Goal: Task Accomplishment & Management: Complete application form

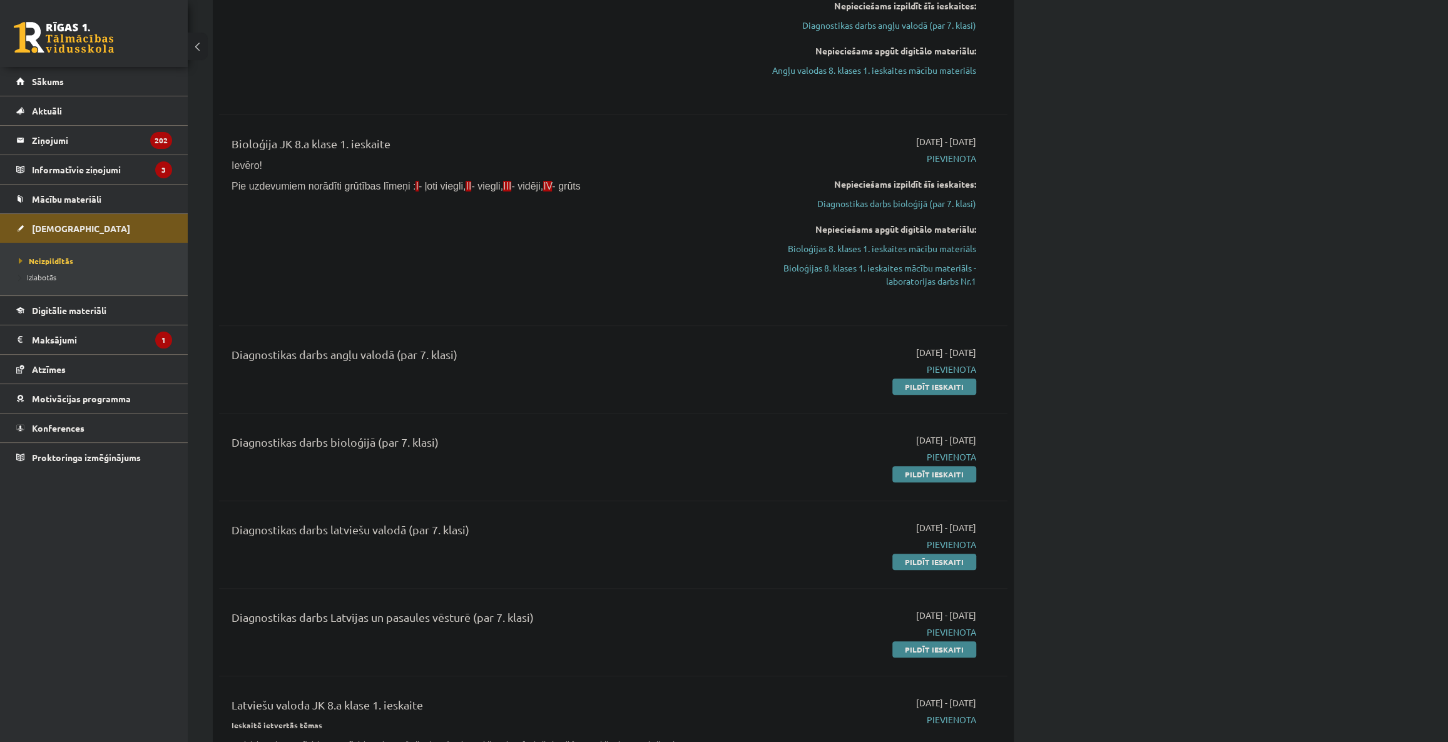
scroll to position [227, 0]
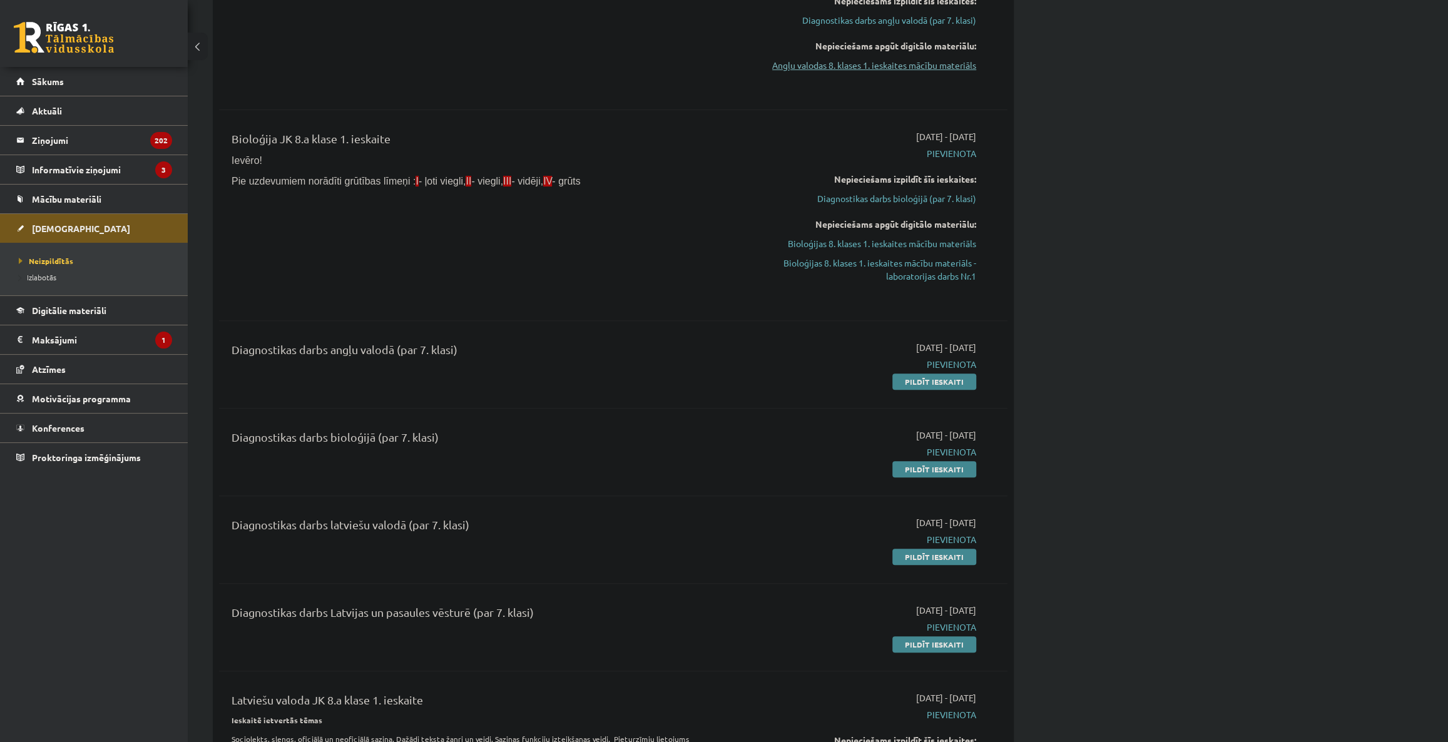
drag, startPoint x: 950, startPoint y: 375, endPoint x: 776, endPoint y: 58, distance: 362.2
click at [950, 375] on link "Pildīt ieskaiti" at bounding box center [934, 381] width 84 height 16
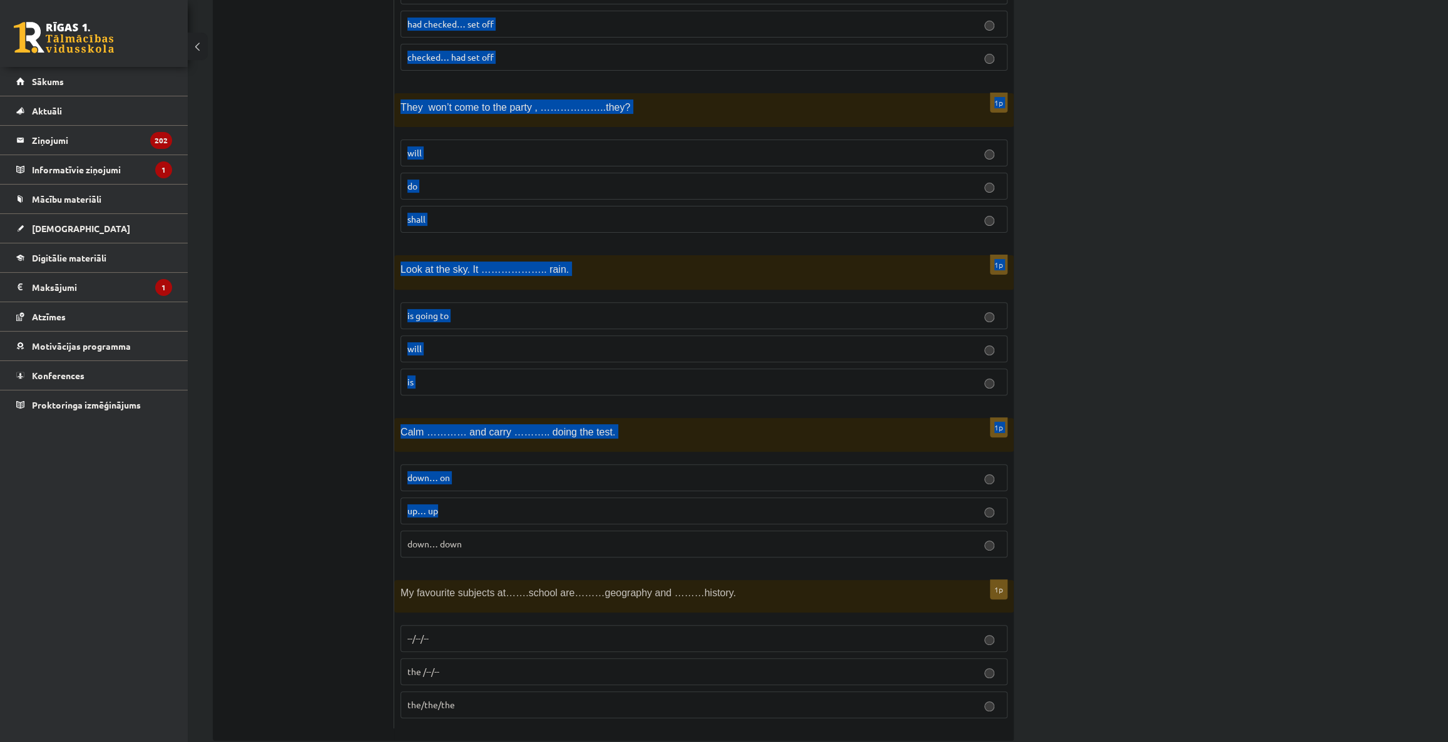
scroll to position [4207, 0]
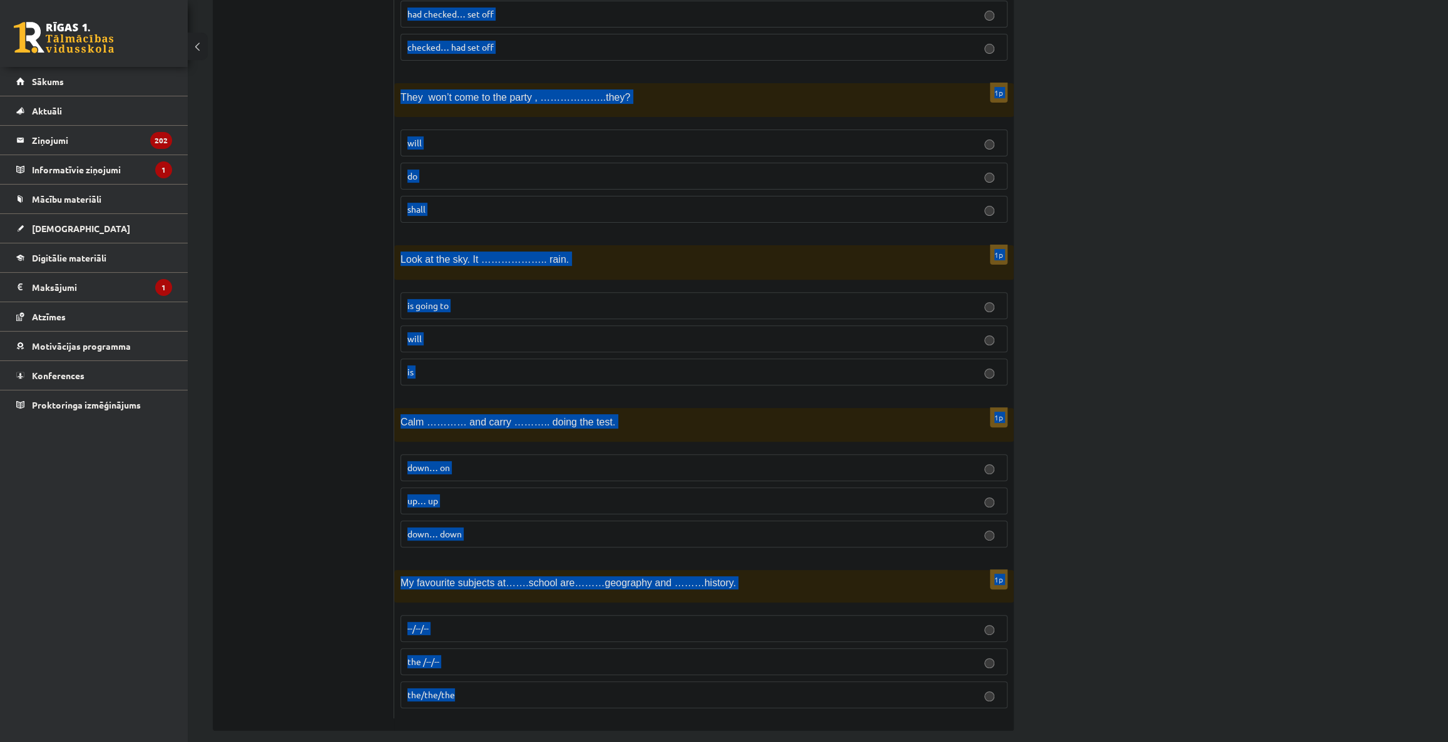
drag, startPoint x: 400, startPoint y: 244, endPoint x: 614, endPoint y: 667, distance: 473.9
copy form "John is ………… and …………….student in our group. smart … communicable smarter… more…"
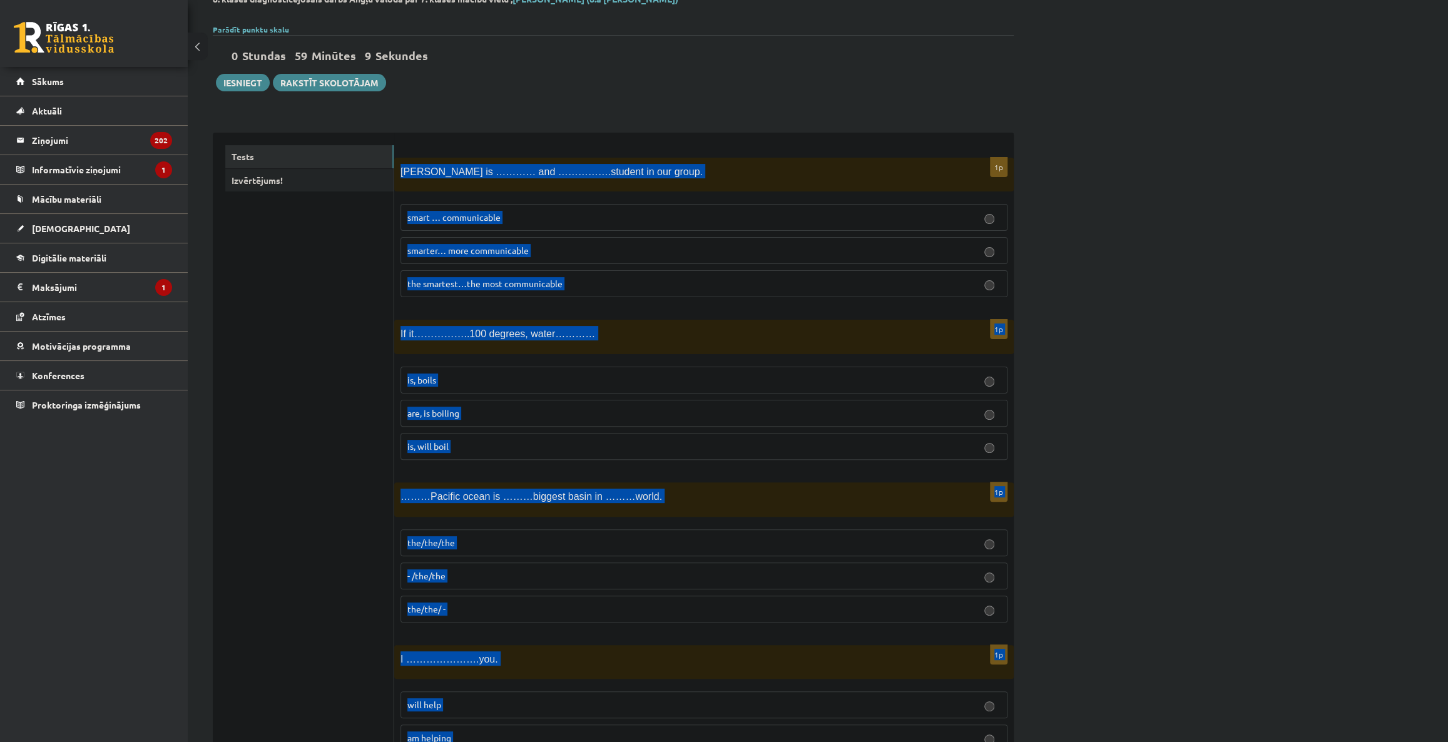
scroll to position [0, 0]
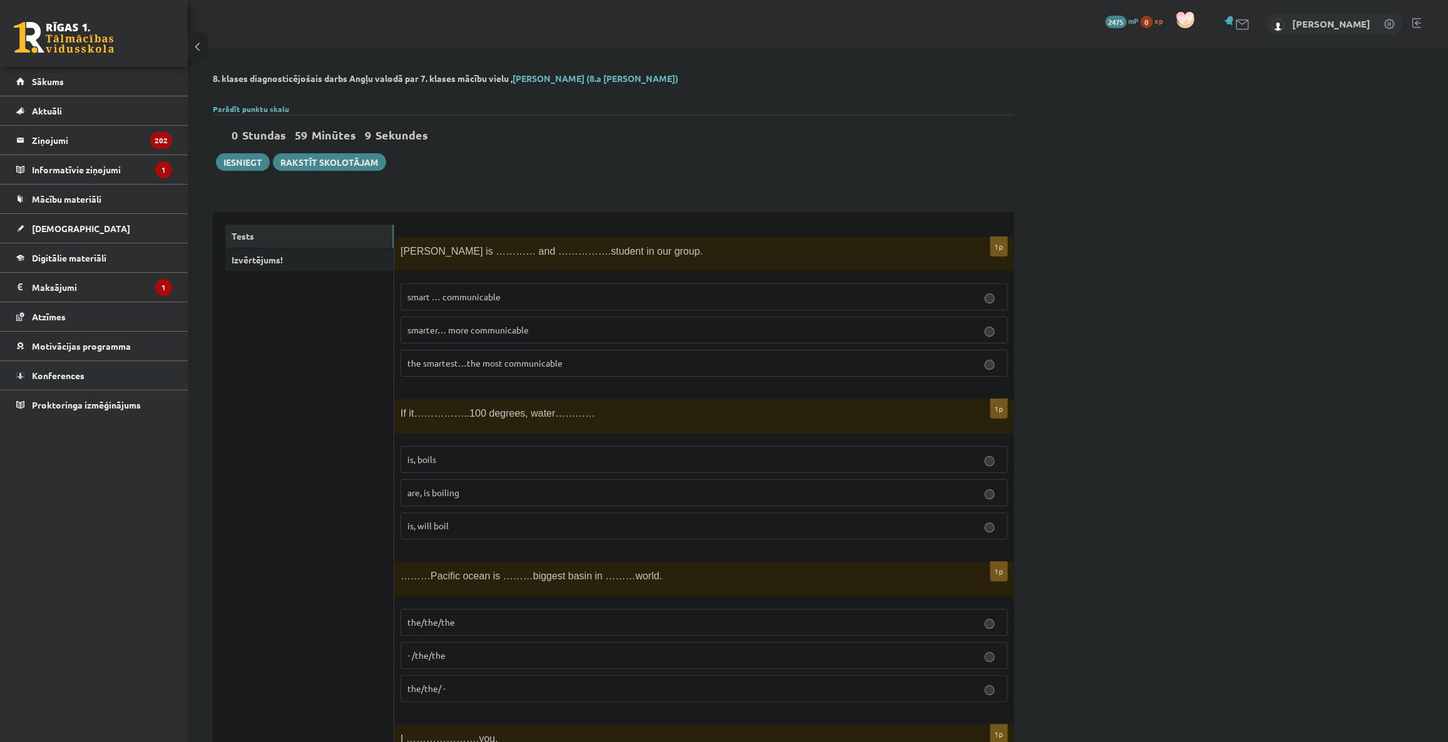
click at [452, 362] on span "the smartest…the most communicable" at bounding box center [484, 362] width 155 height 11
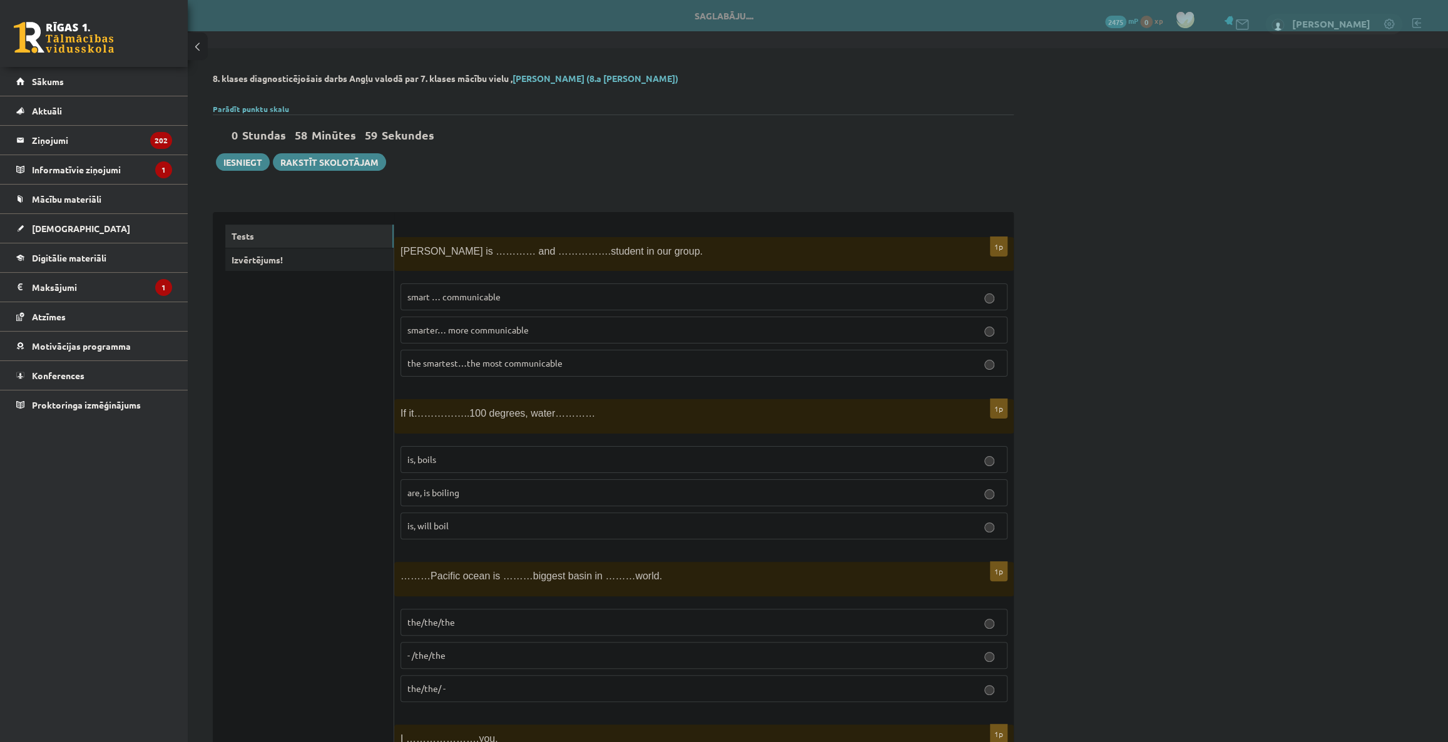
click at [458, 454] on p "is, boils" at bounding box center [703, 459] width 593 height 13
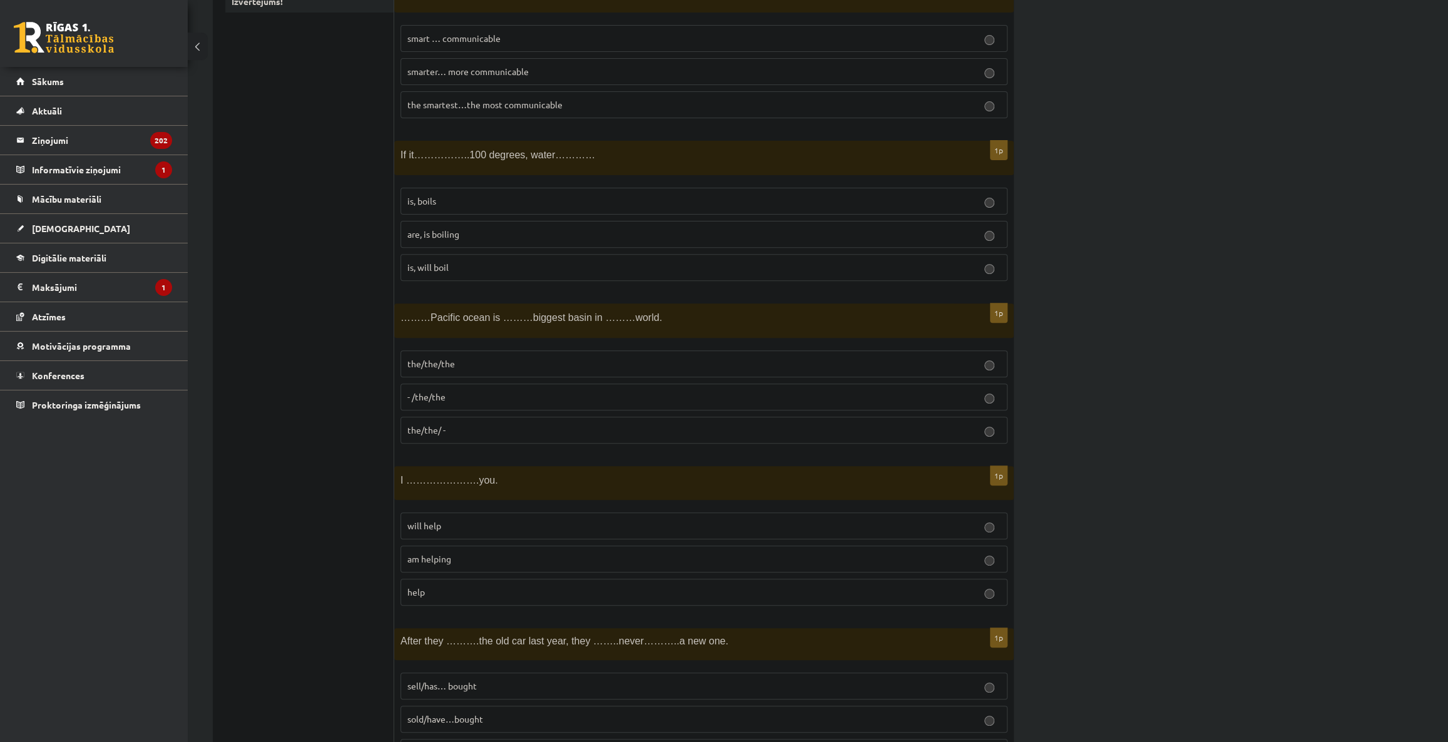
scroll to position [284, 0]
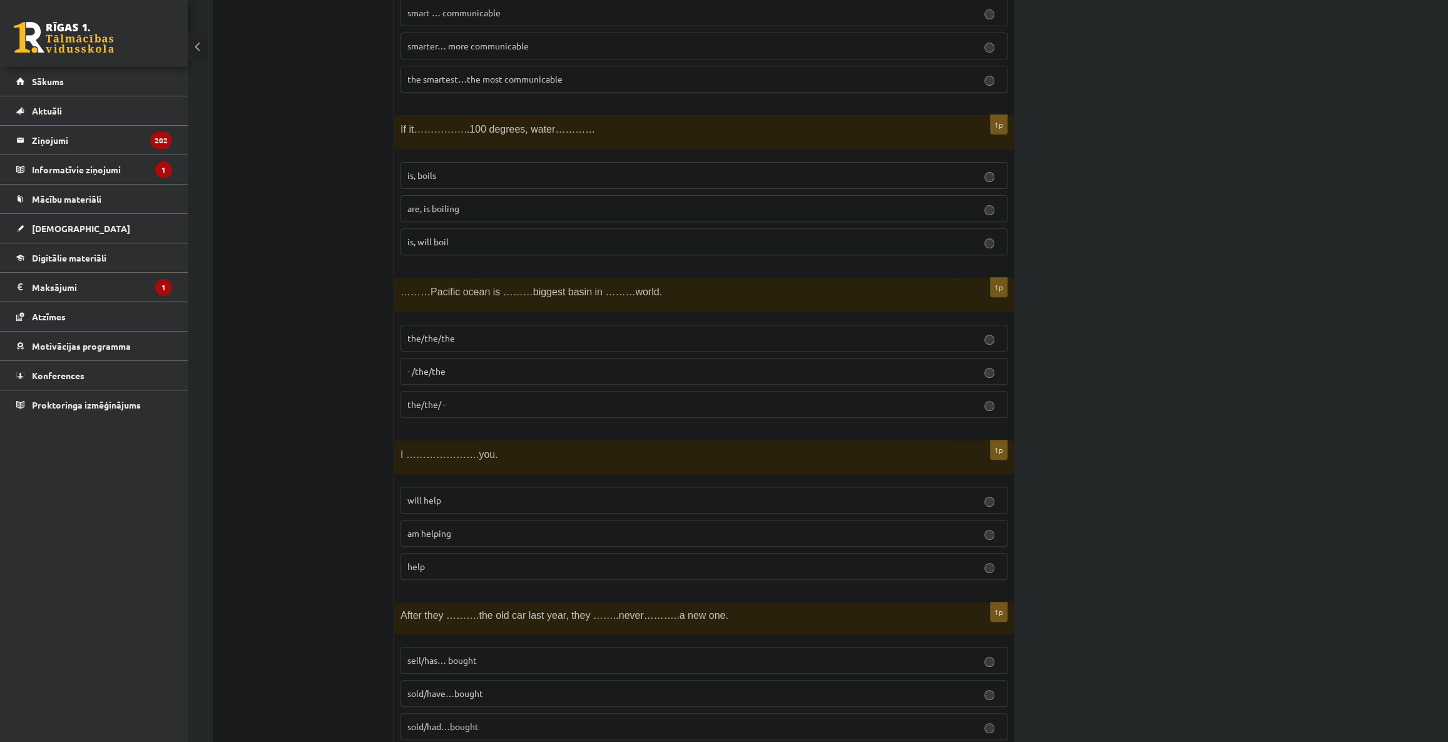
click at [509, 332] on p "the/the/the" at bounding box center [703, 338] width 593 height 13
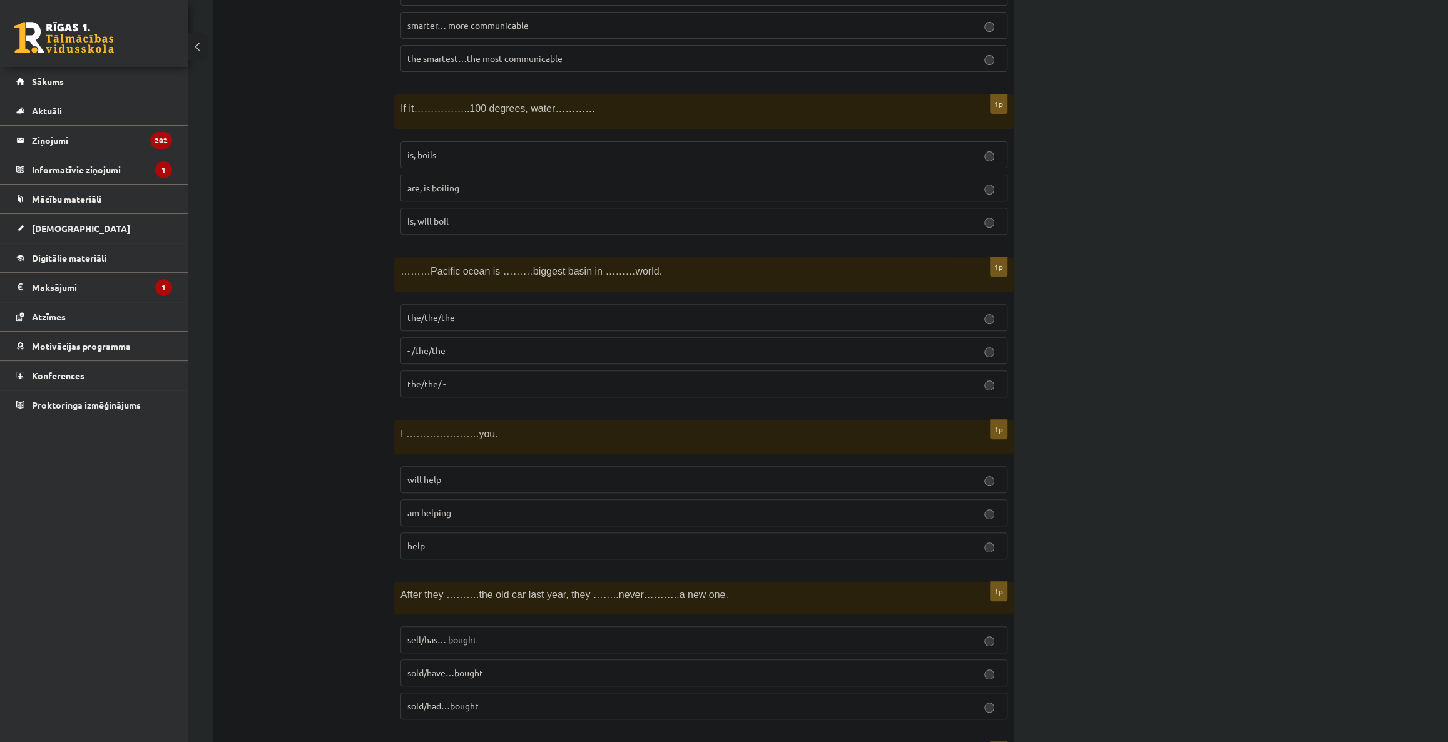
scroll to position [341, 0]
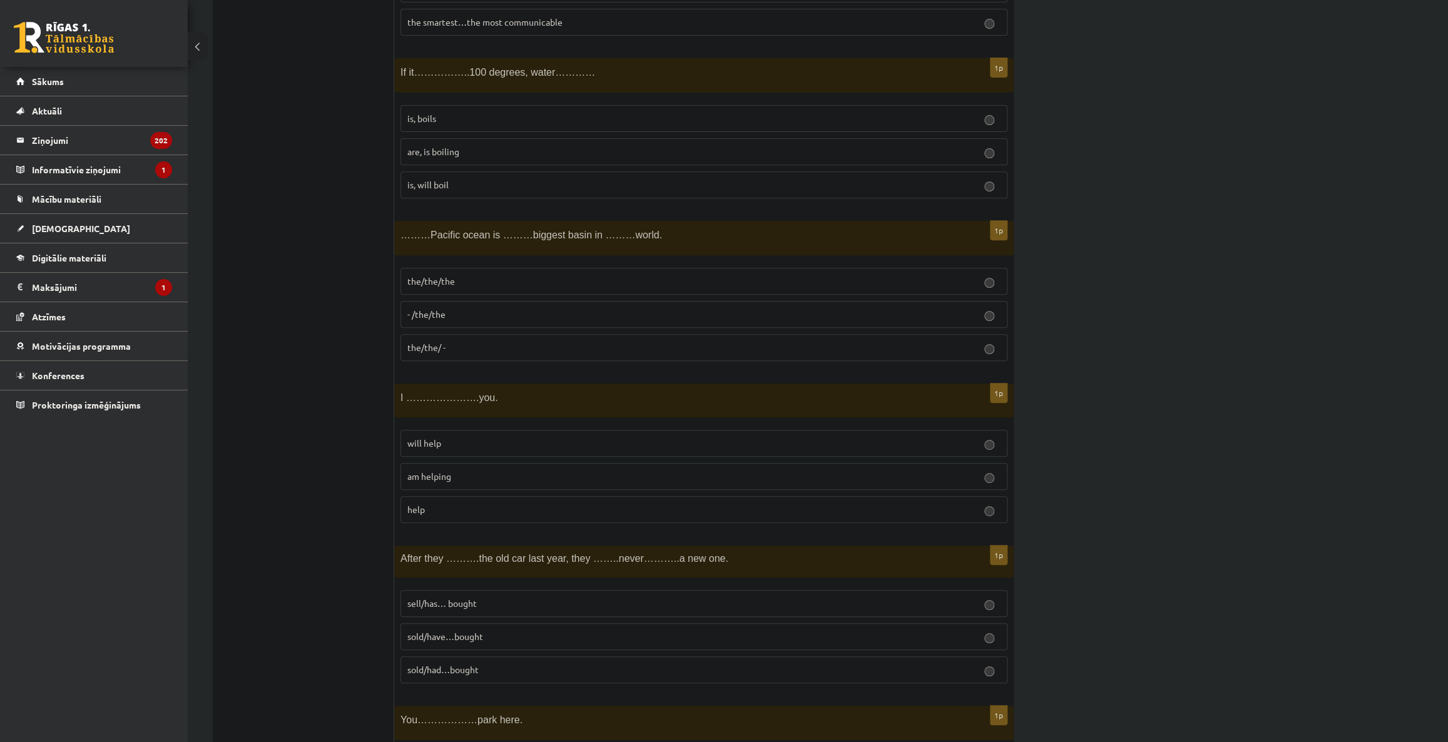
click at [447, 430] on label "will help" at bounding box center [703, 443] width 607 height 27
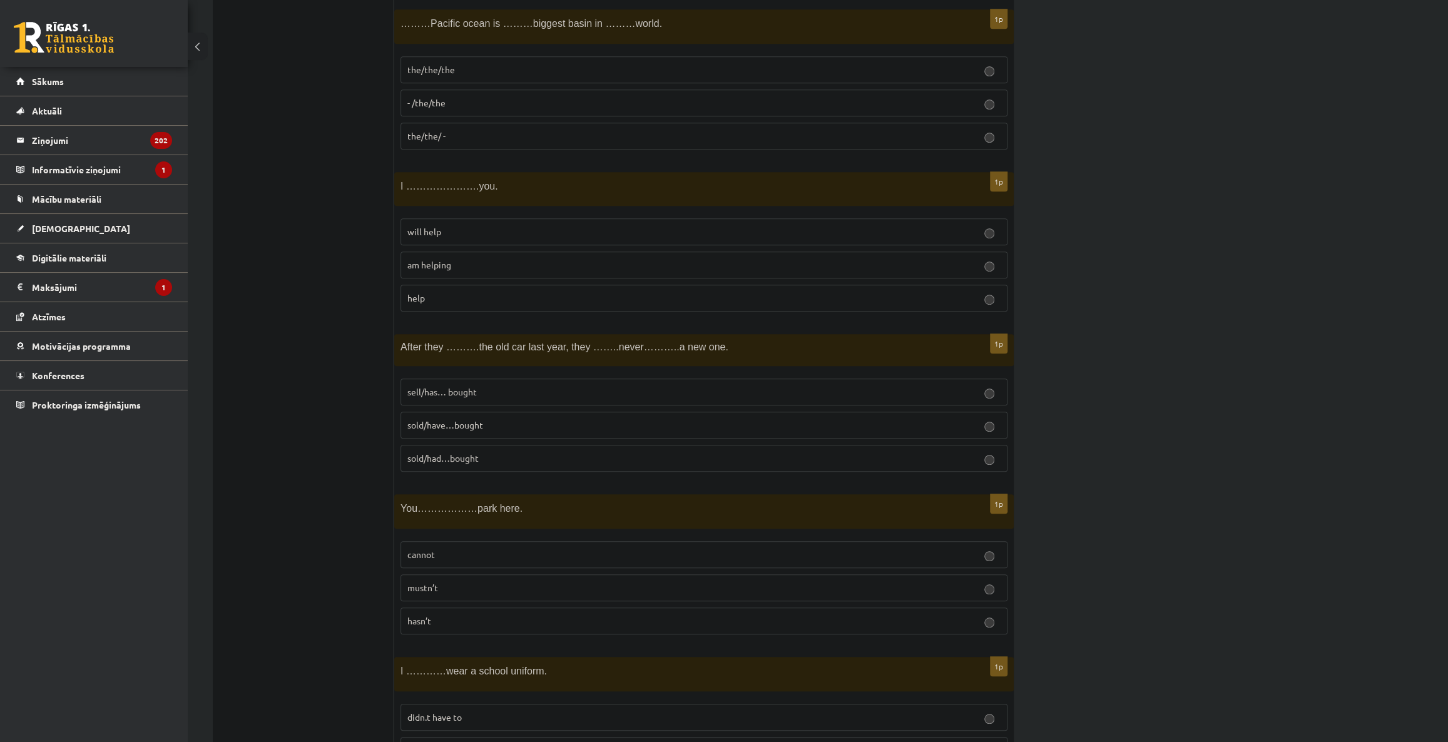
scroll to position [569, 0]
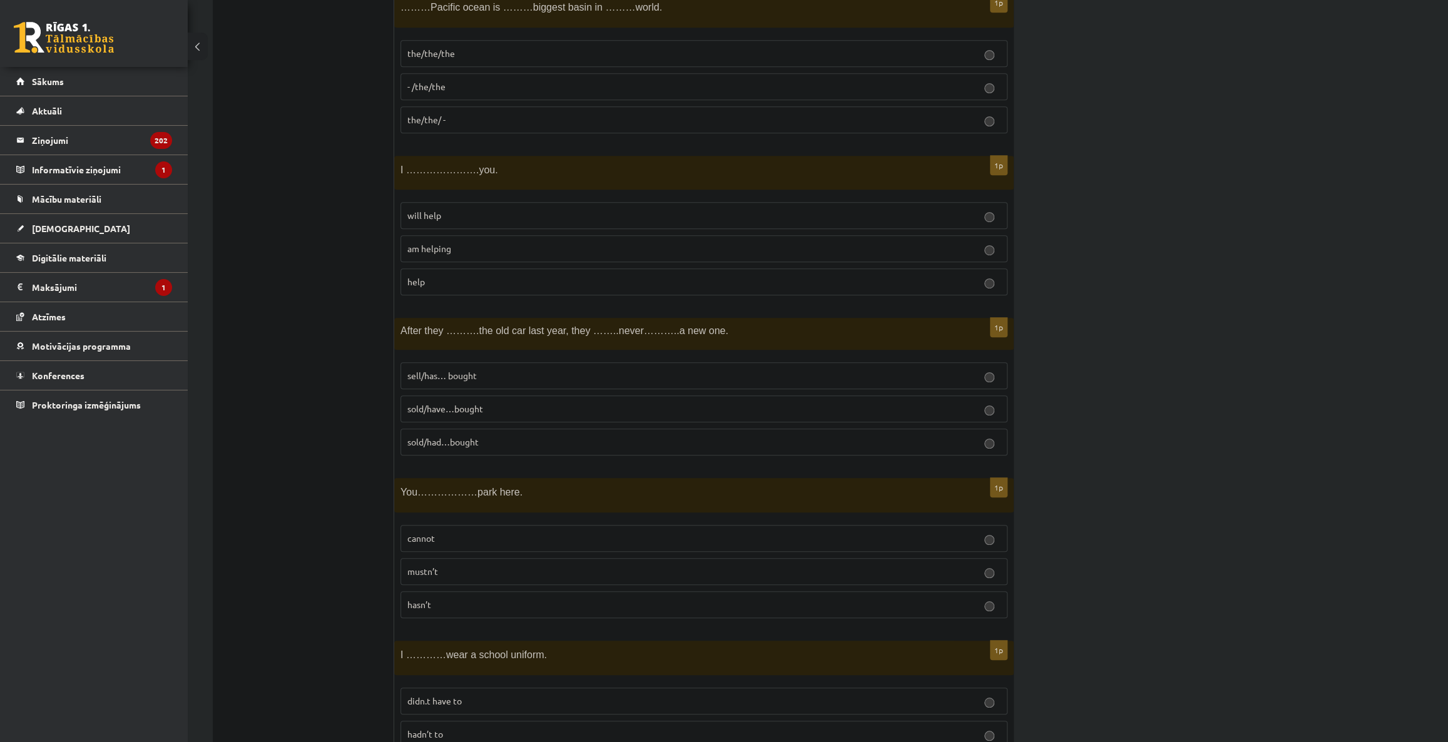
click at [513, 407] on p "sold/have…bought" at bounding box center [703, 408] width 593 height 13
click at [477, 568] on p "mustn’t" at bounding box center [703, 571] width 593 height 13
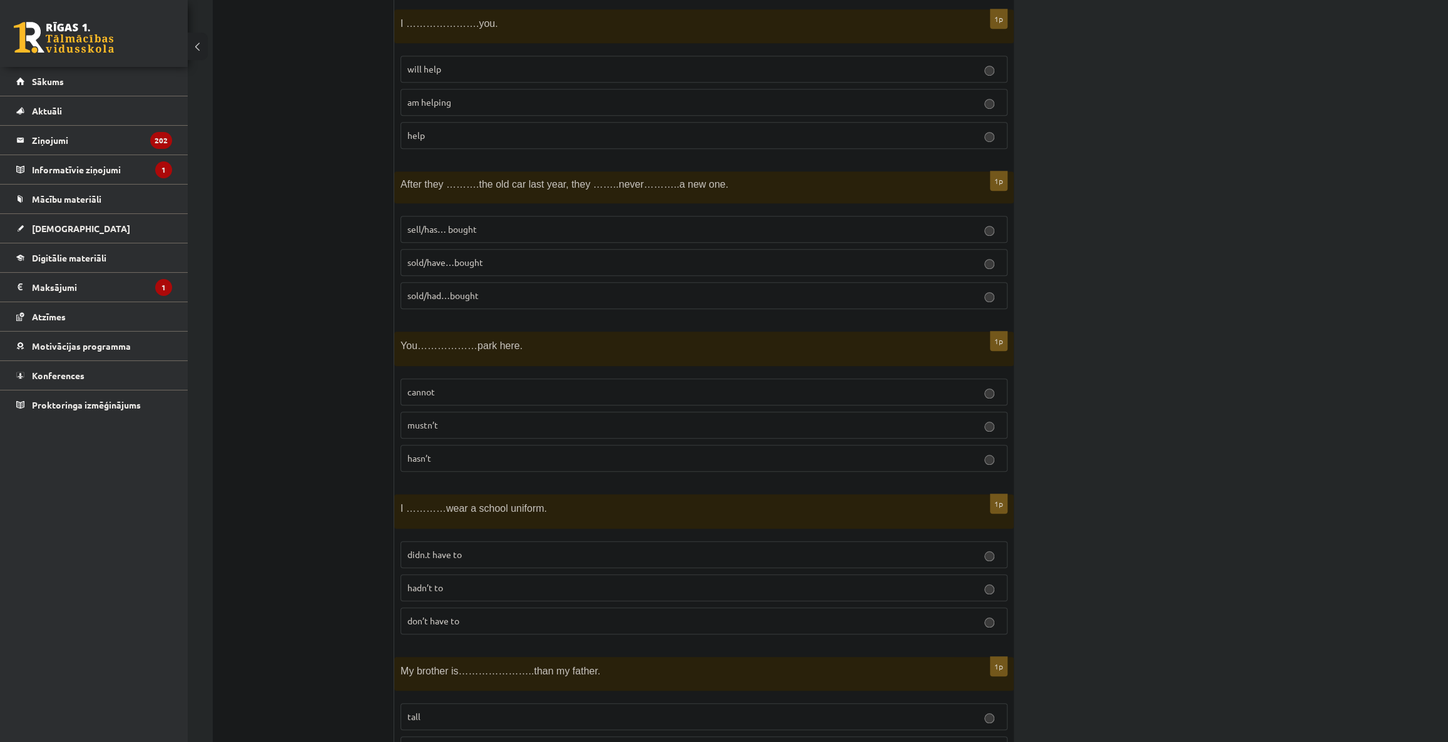
scroll to position [796, 0]
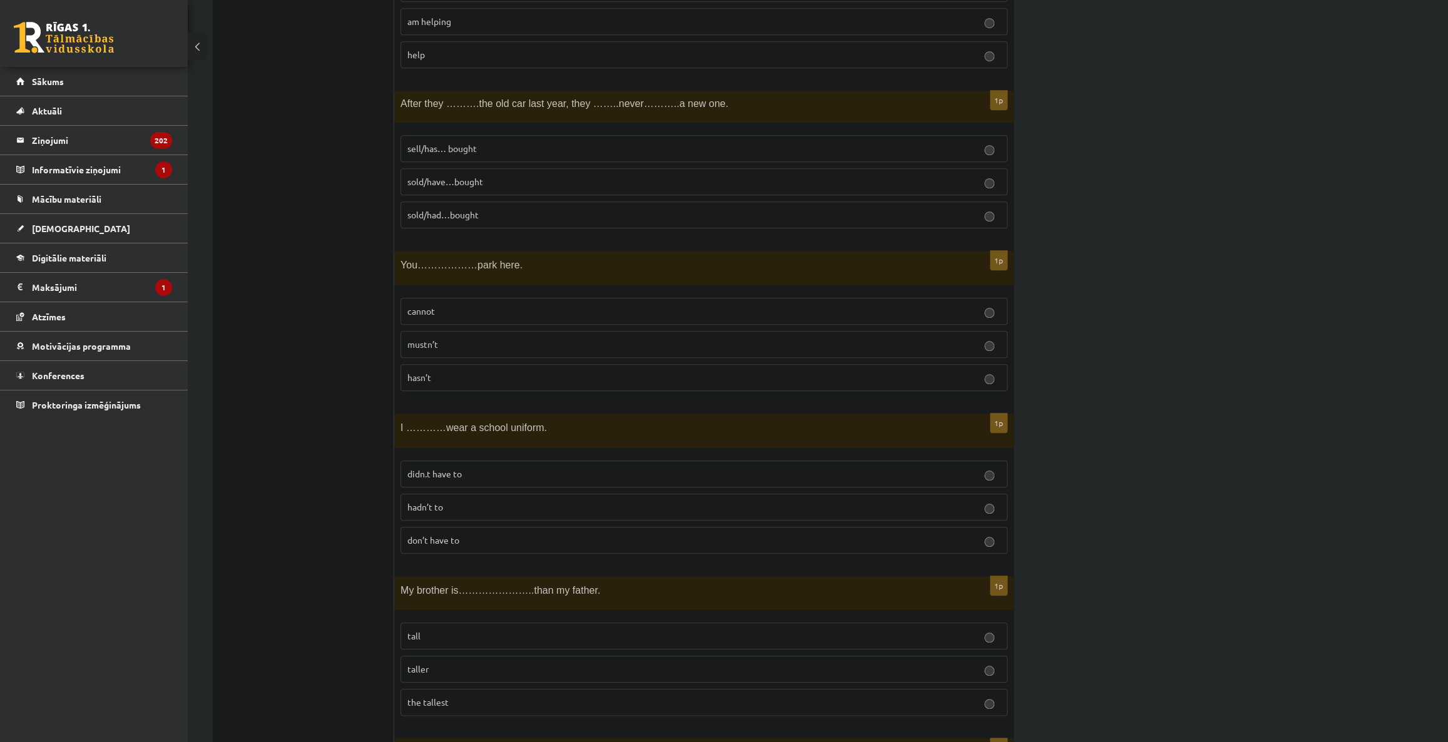
click at [479, 540] on p "don’t have to" at bounding box center [703, 540] width 593 height 13
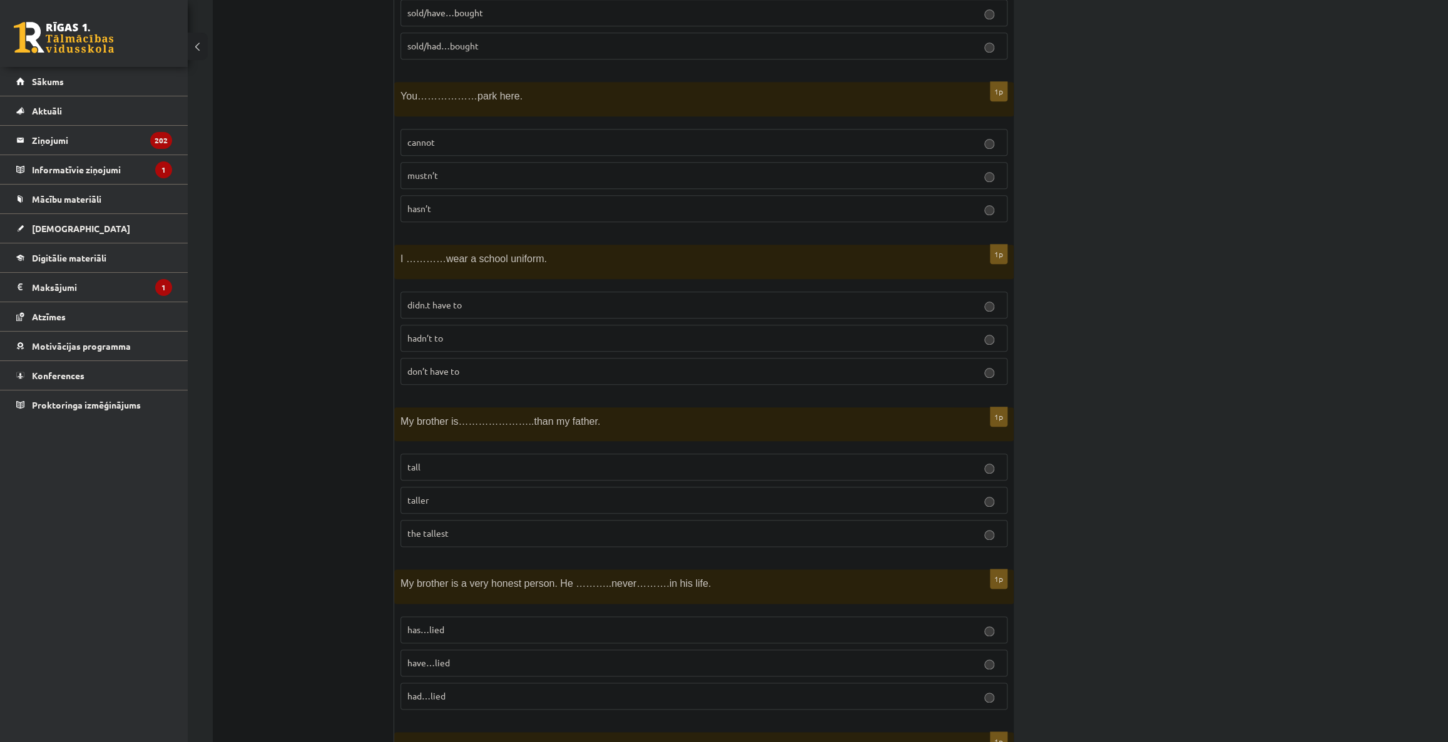
scroll to position [966, 0]
click at [451, 492] on p "taller" at bounding box center [703, 498] width 593 height 13
click at [455, 621] on p "has…lied" at bounding box center [703, 627] width 593 height 13
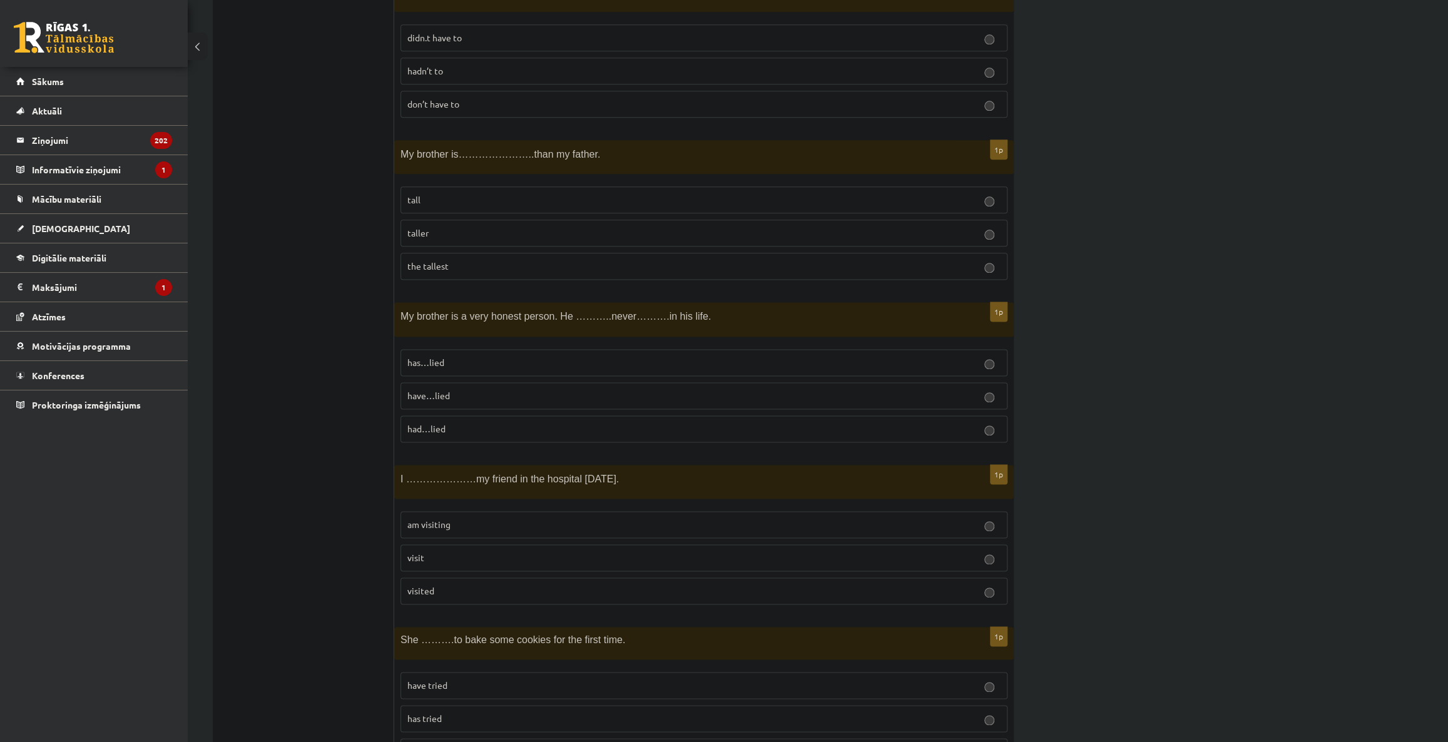
scroll to position [1251, 0]
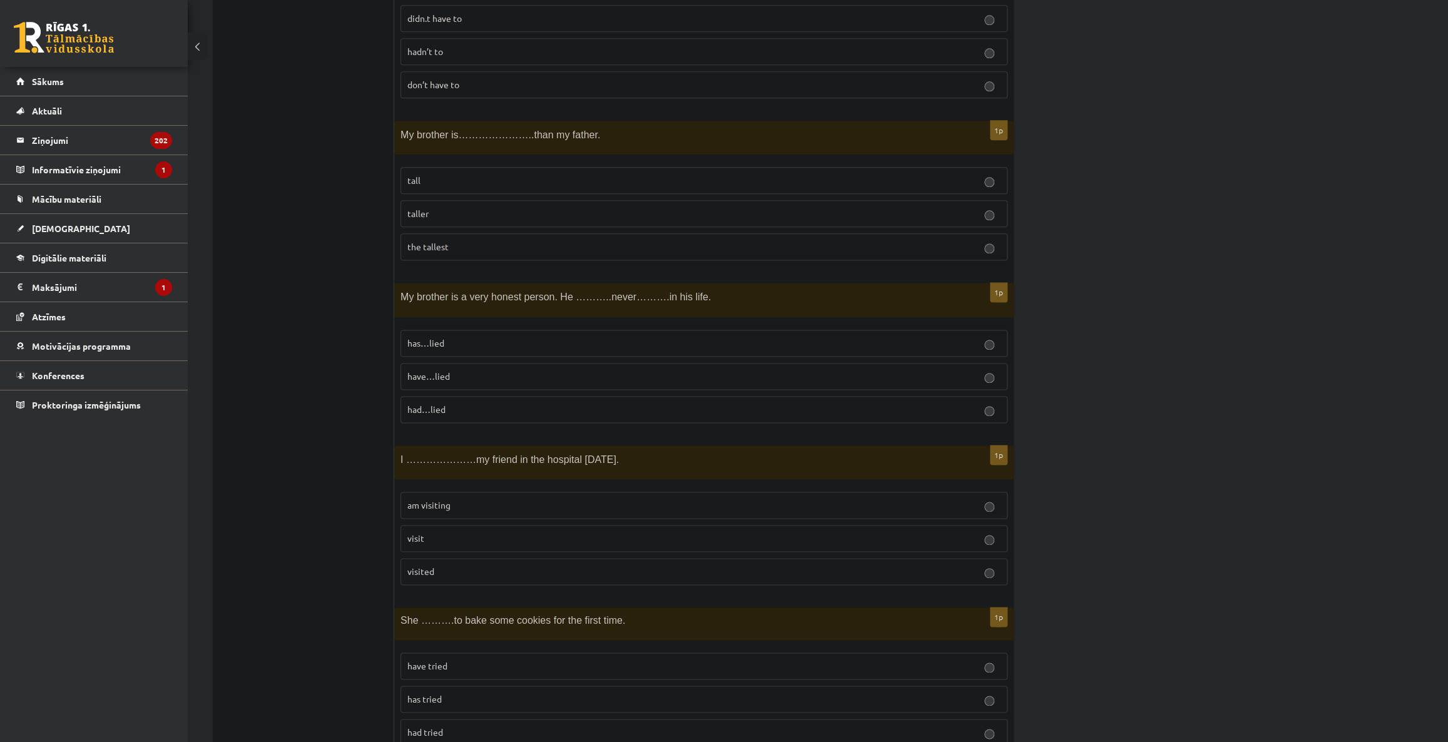
click at [449, 504] on span "am visiting" at bounding box center [428, 504] width 43 height 11
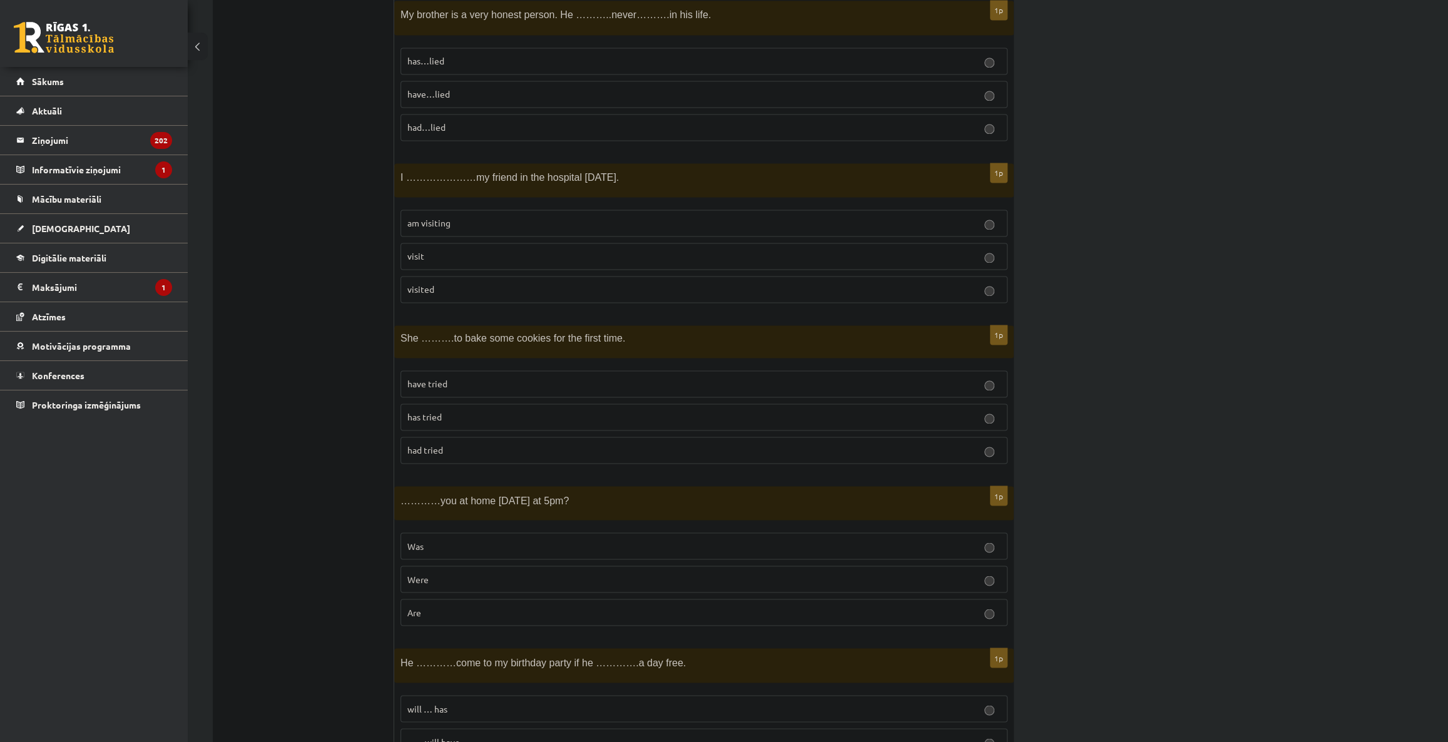
scroll to position [1535, 0]
click at [445, 412] on p "has tried" at bounding box center [703, 414] width 593 height 13
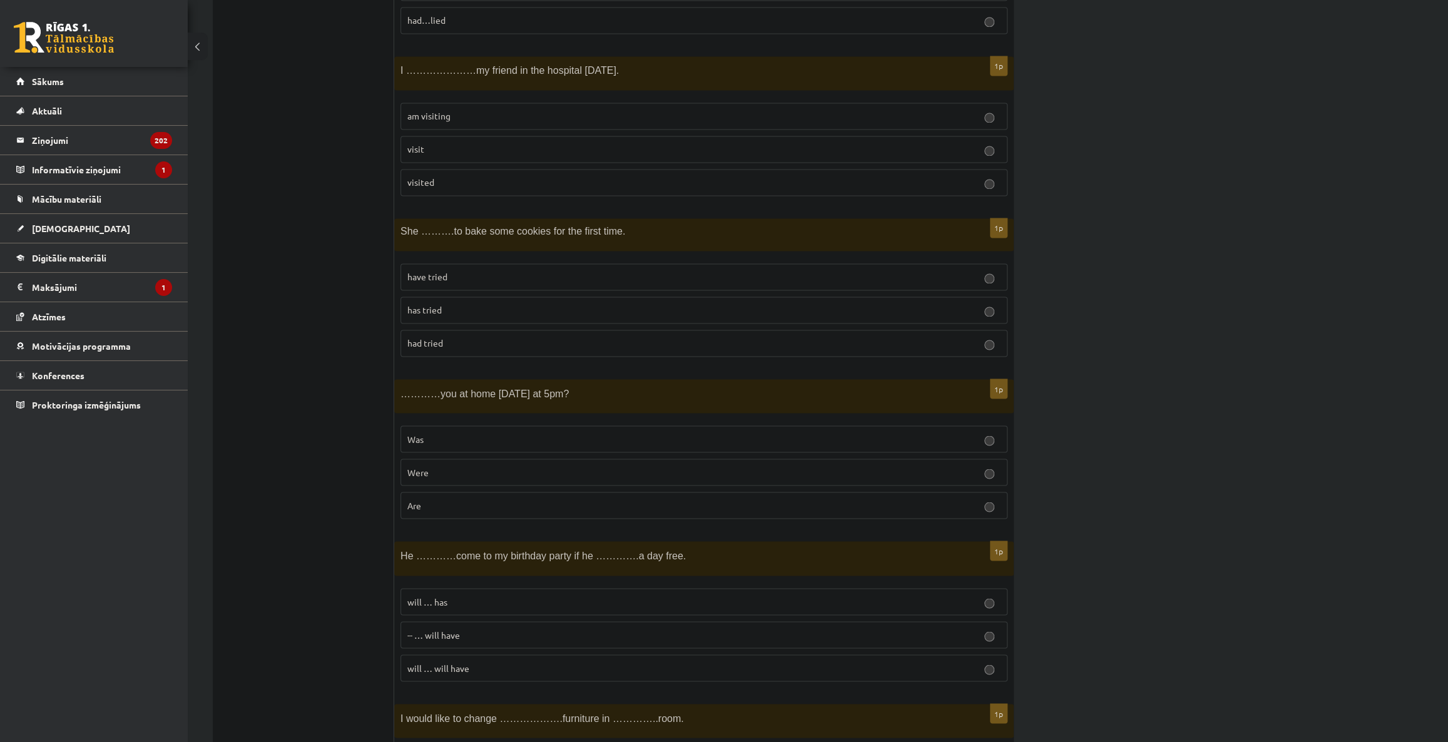
scroll to position [1649, 0]
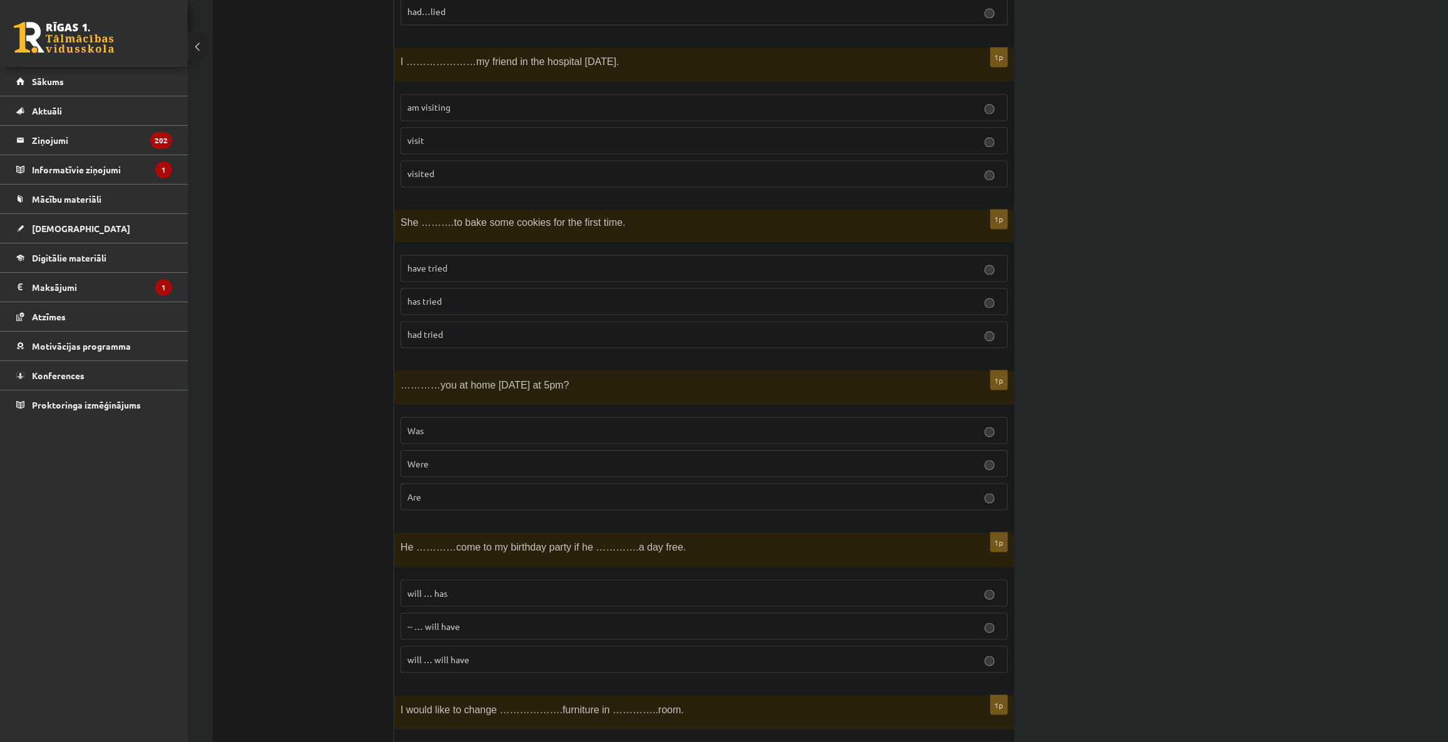
click at [482, 450] on label "Were" at bounding box center [703, 463] width 607 height 27
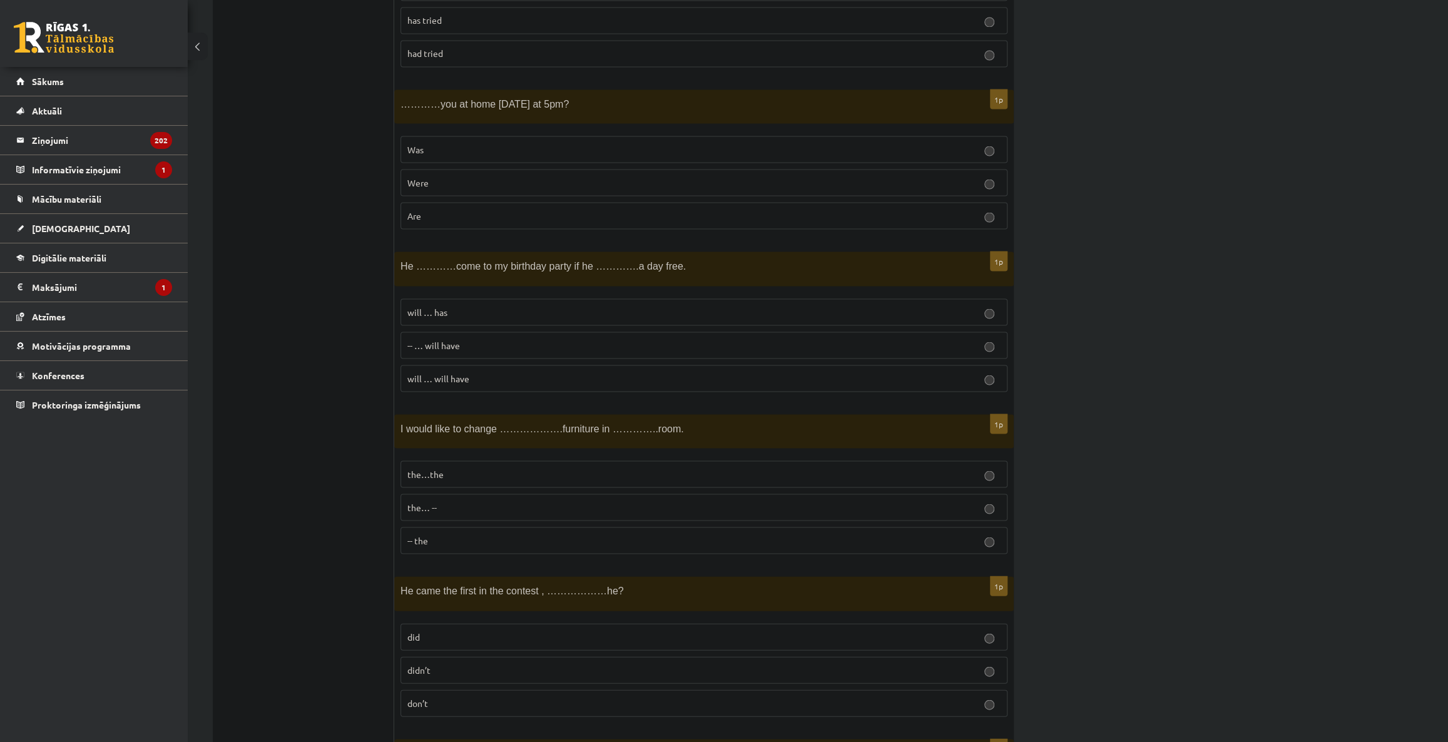
scroll to position [1933, 0]
click at [462, 302] on p "will … has" at bounding box center [703, 308] width 593 height 13
click at [530, 464] on p "the…the" at bounding box center [703, 470] width 593 height 13
click at [484, 664] on p "didn’t" at bounding box center [703, 666] width 593 height 13
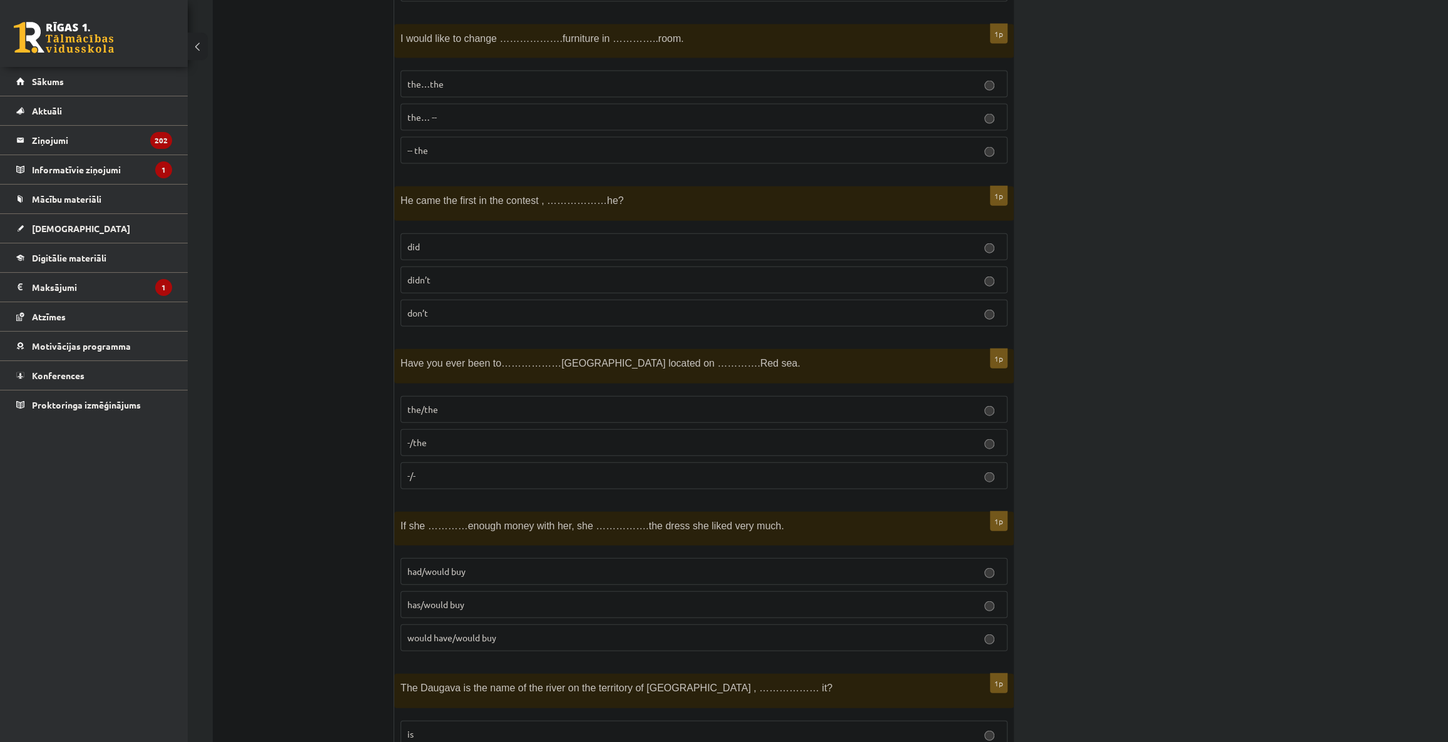
scroll to position [2388, 0]
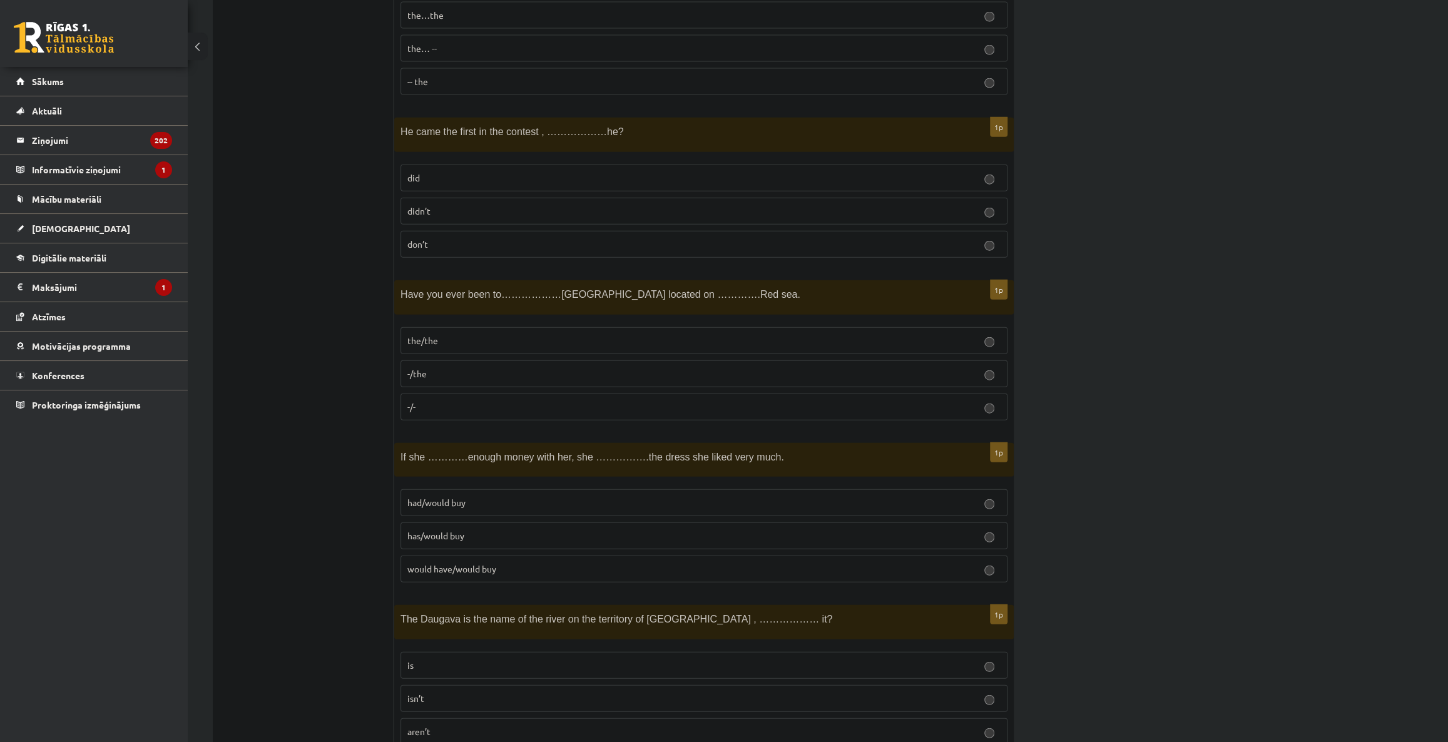
click at [518, 367] on p "-/the" at bounding box center [703, 373] width 593 height 13
click at [466, 496] on p "had/would buy" at bounding box center [703, 502] width 593 height 13
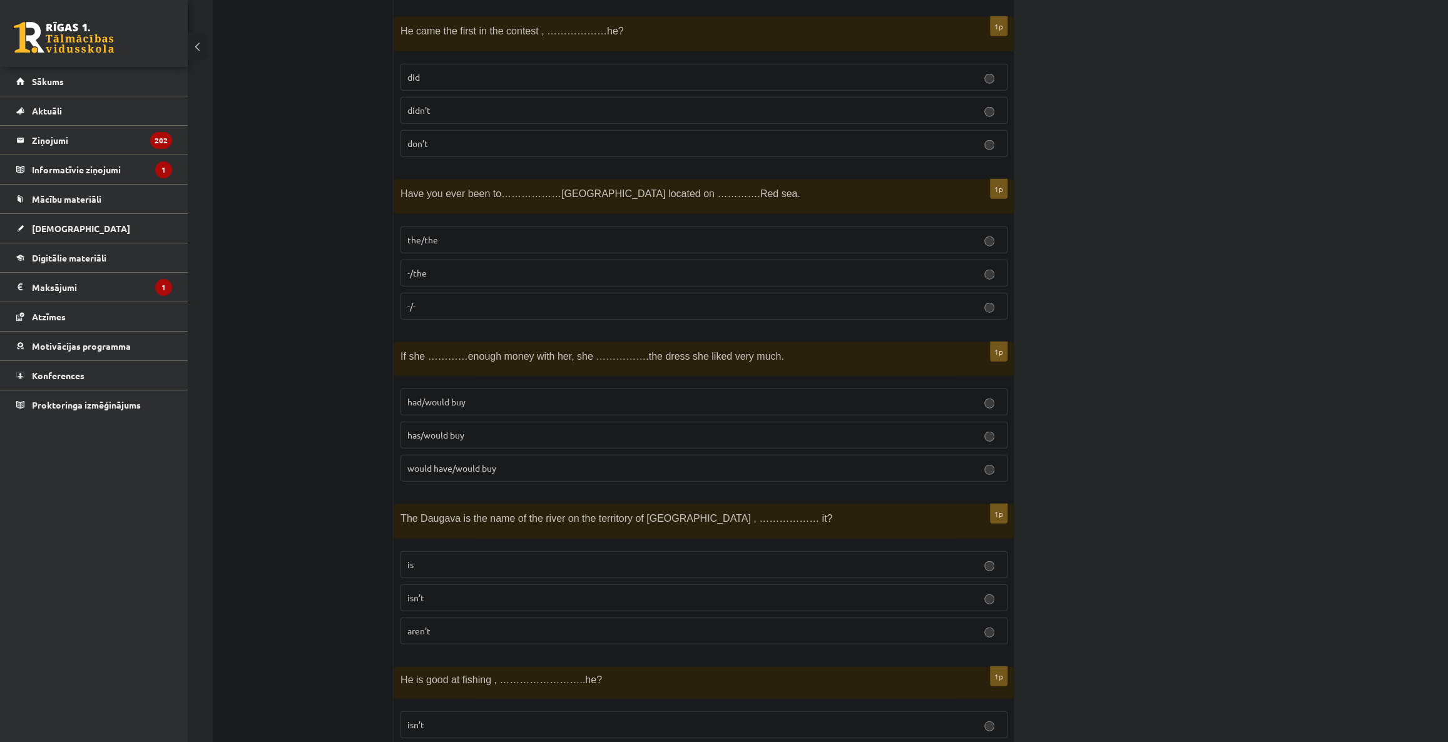
scroll to position [2615, 0]
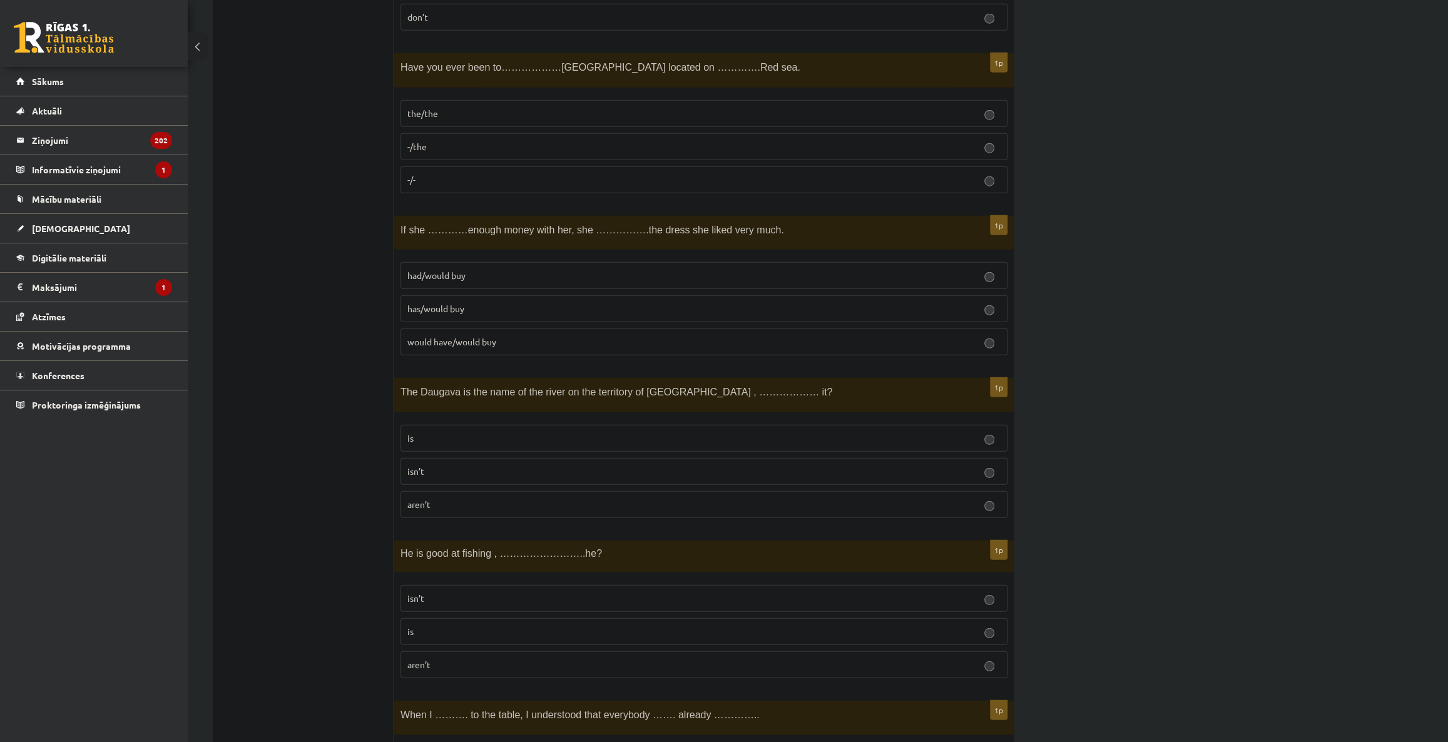
click at [469, 465] on p "isn’t" at bounding box center [703, 471] width 593 height 13
click at [423, 597] on label "isn’t" at bounding box center [703, 598] width 607 height 27
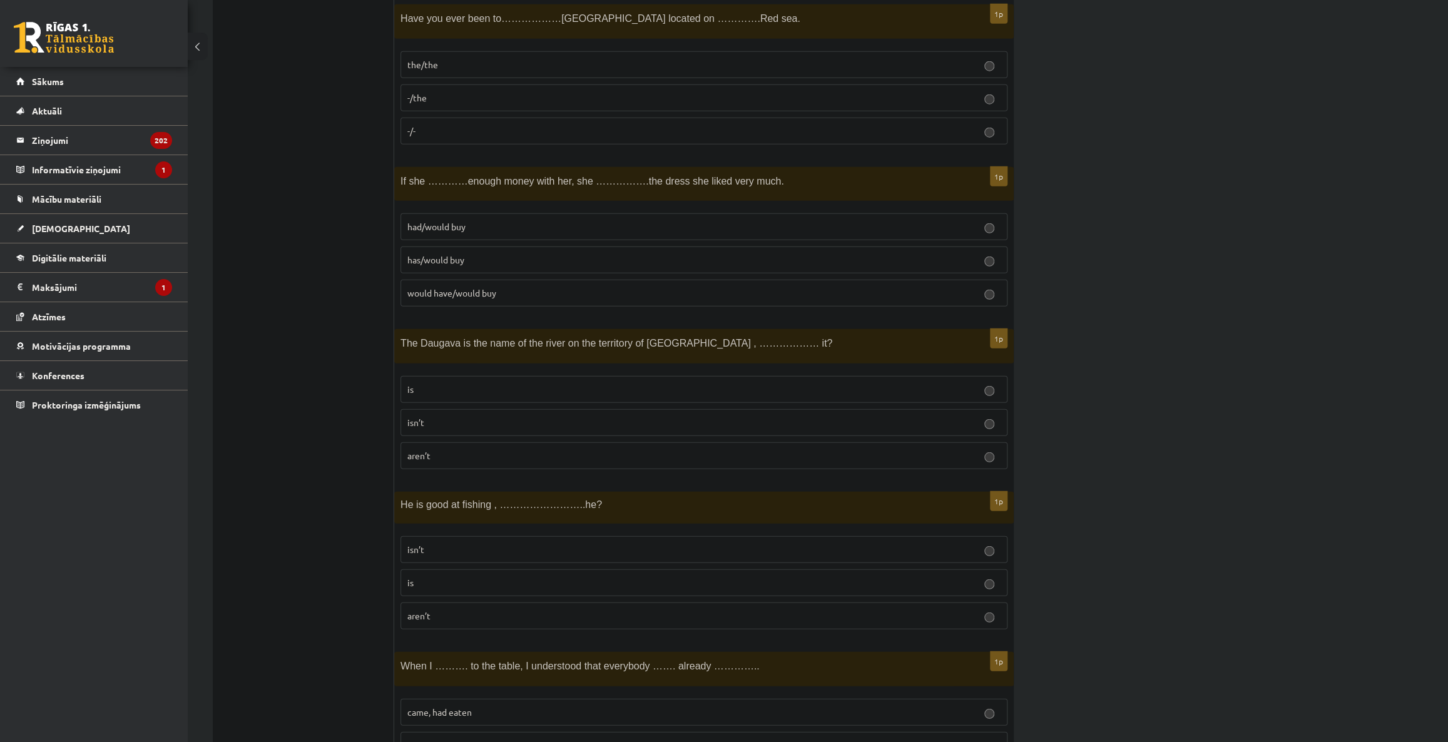
scroll to position [2957, 0]
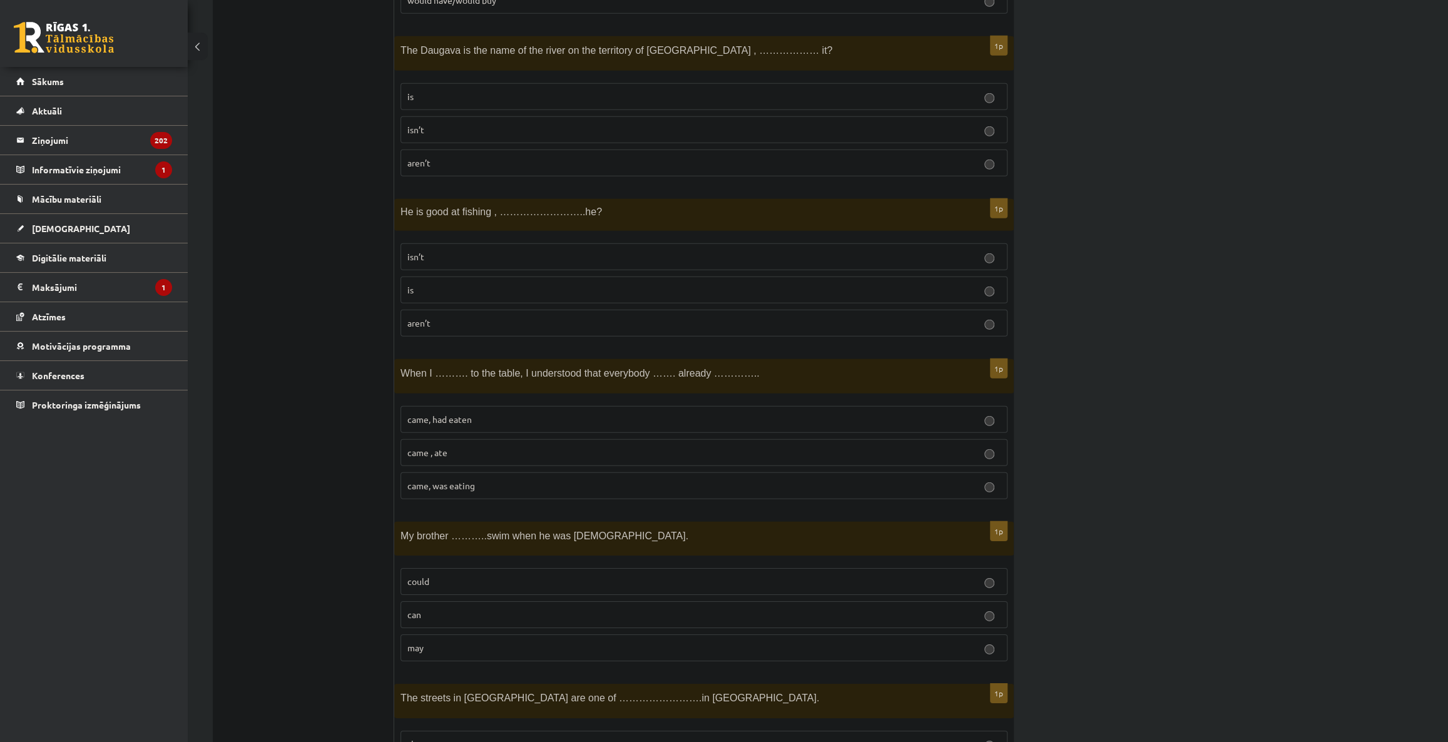
click at [507, 413] on p "came, had eaten" at bounding box center [703, 419] width 593 height 13
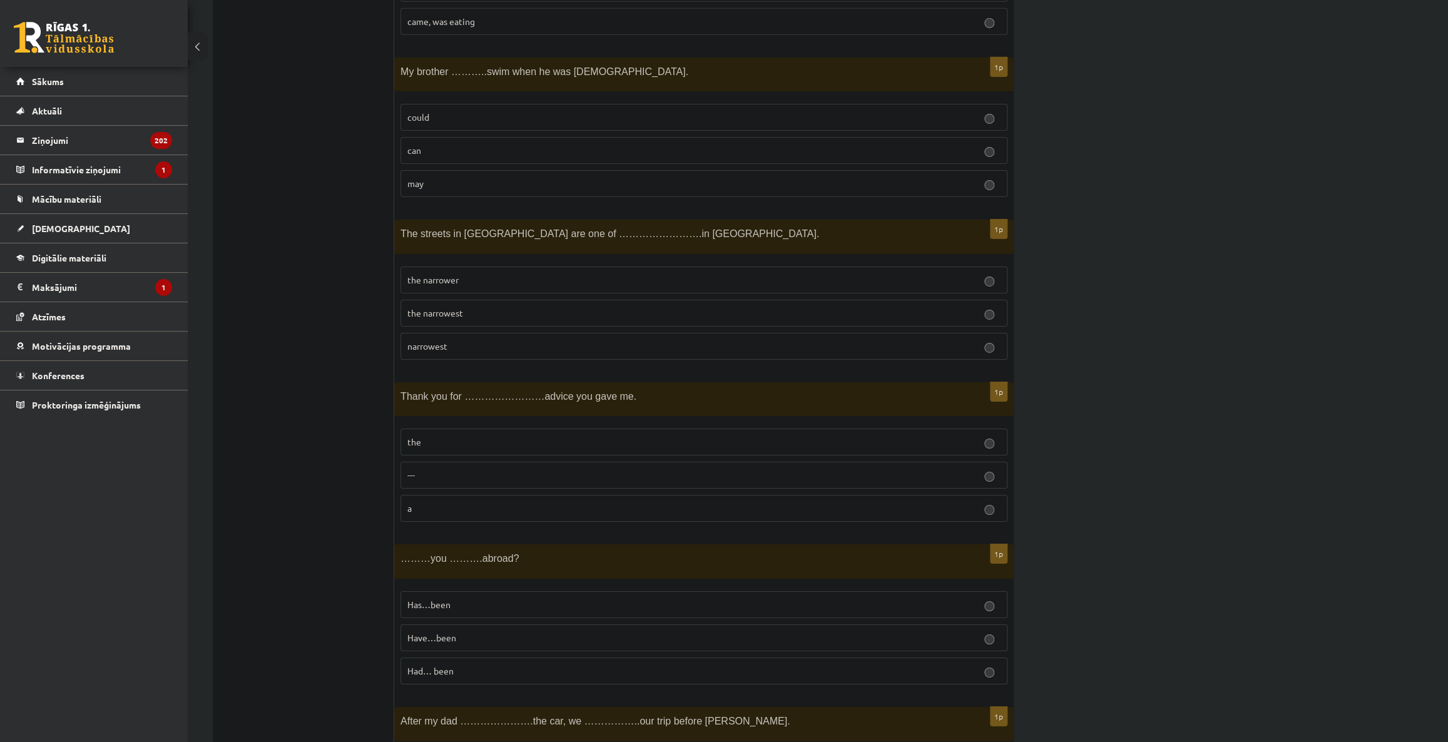
scroll to position [3412, 0]
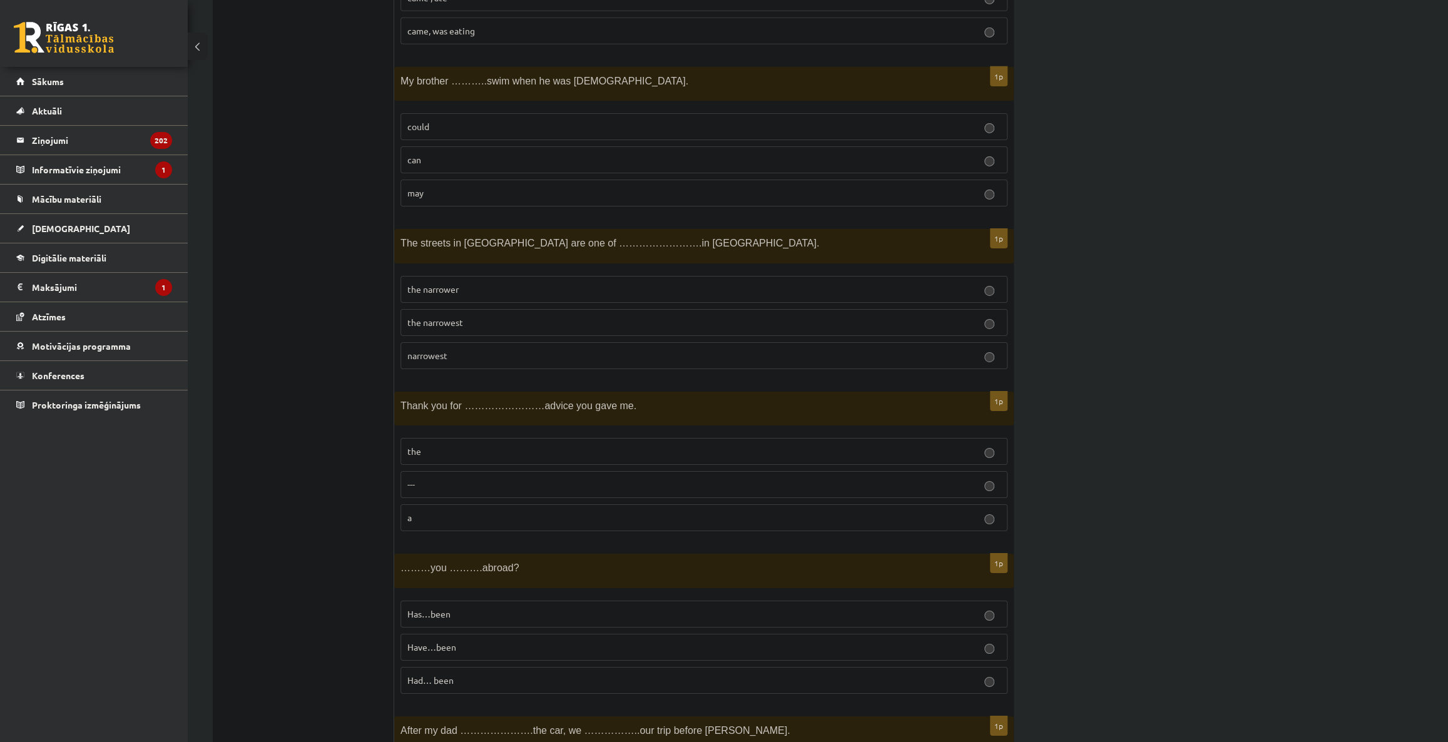
click at [472, 121] on p "could" at bounding box center [703, 126] width 593 height 13
drag, startPoint x: 471, startPoint y: 281, endPoint x: 765, endPoint y: 13, distance: 398.5
click at [473, 283] on p "the narrower" at bounding box center [703, 289] width 593 height 13
click at [474, 309] on label "the narrowest" at bounding box center [703, 322] width 607 height 27
click at [498, 445] on p "the" at bounding box center [703, 451] width 593 height 13
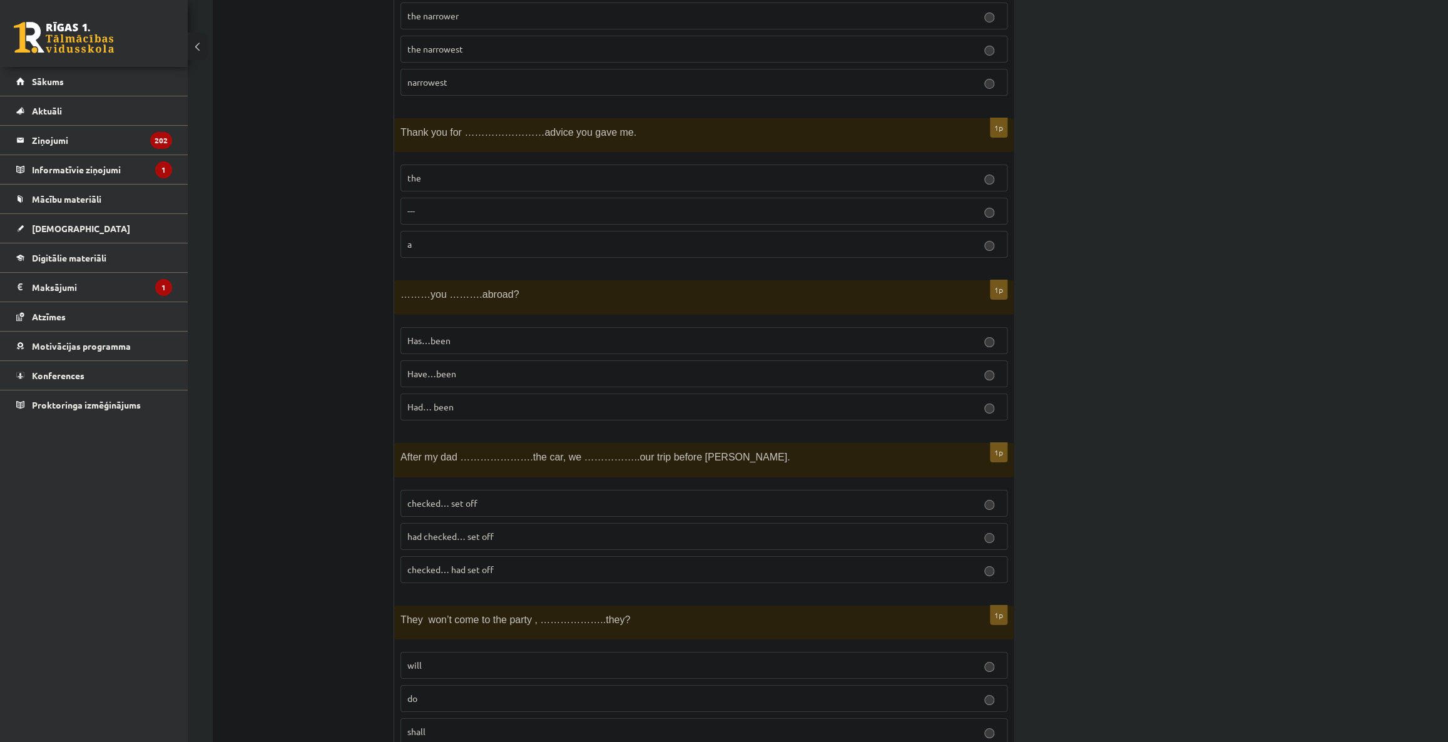
scroll to position [3696, 0]
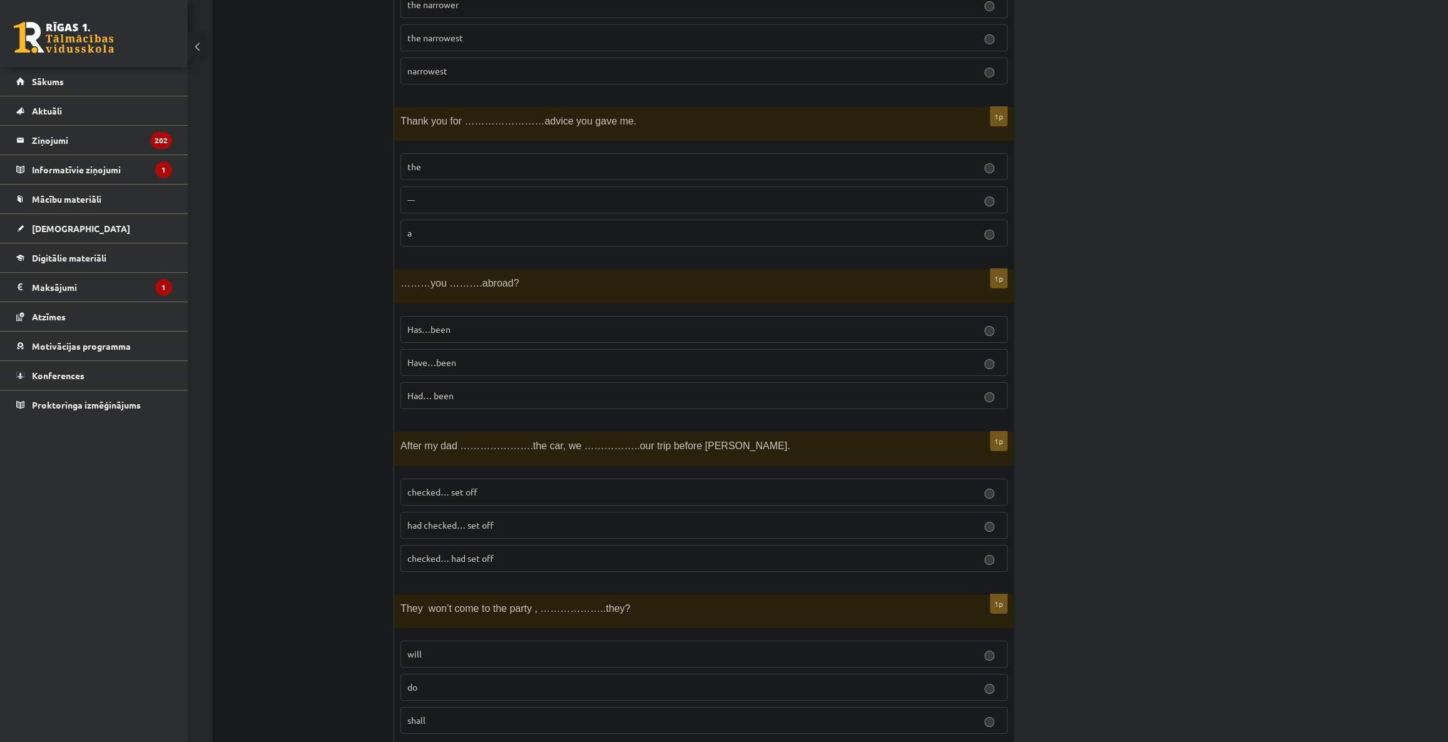
click at [576, 393] on label "Had… been" at bounding box center [703, 395] width 607 height 27
click at [535, 519] on p "had checked… set off" at bounding box center [703, 525] width 593 height 13
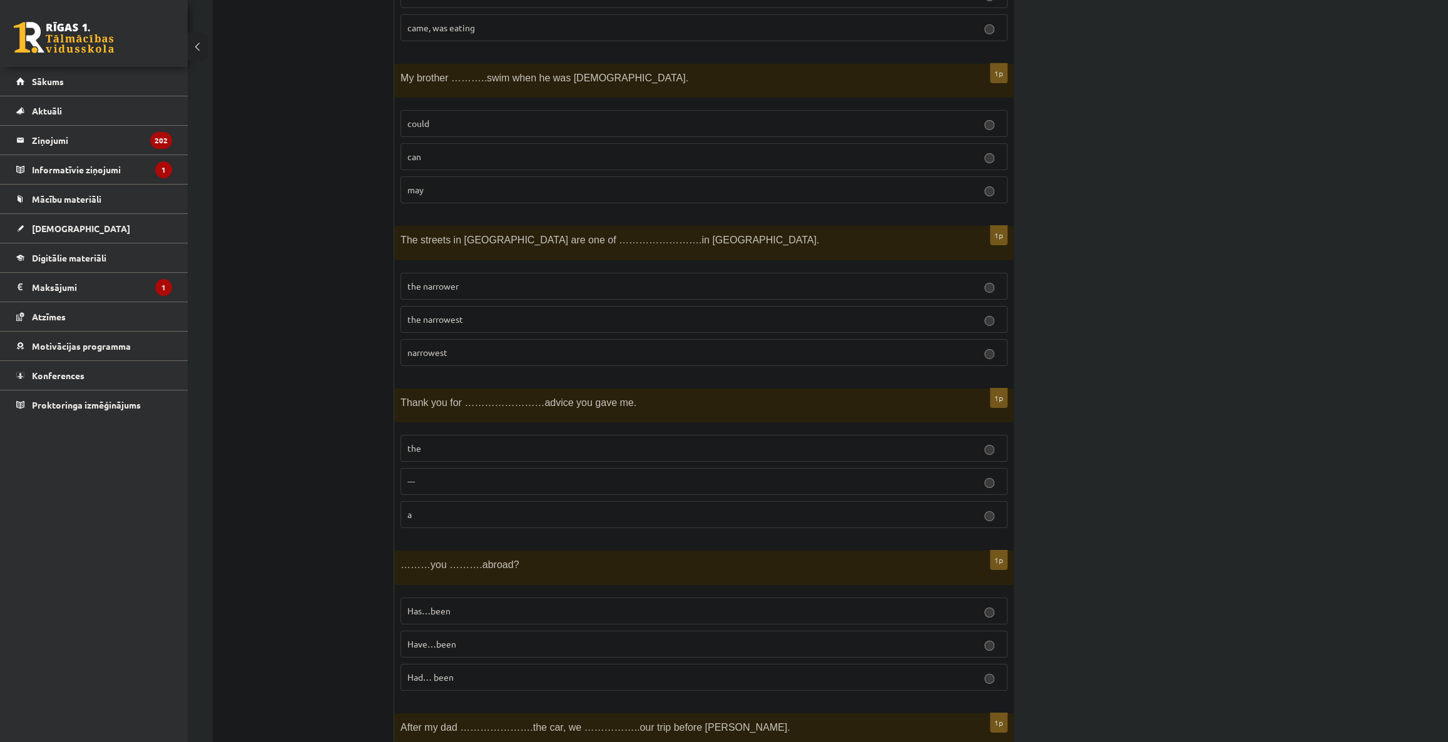
scroll to position [3468, 0]
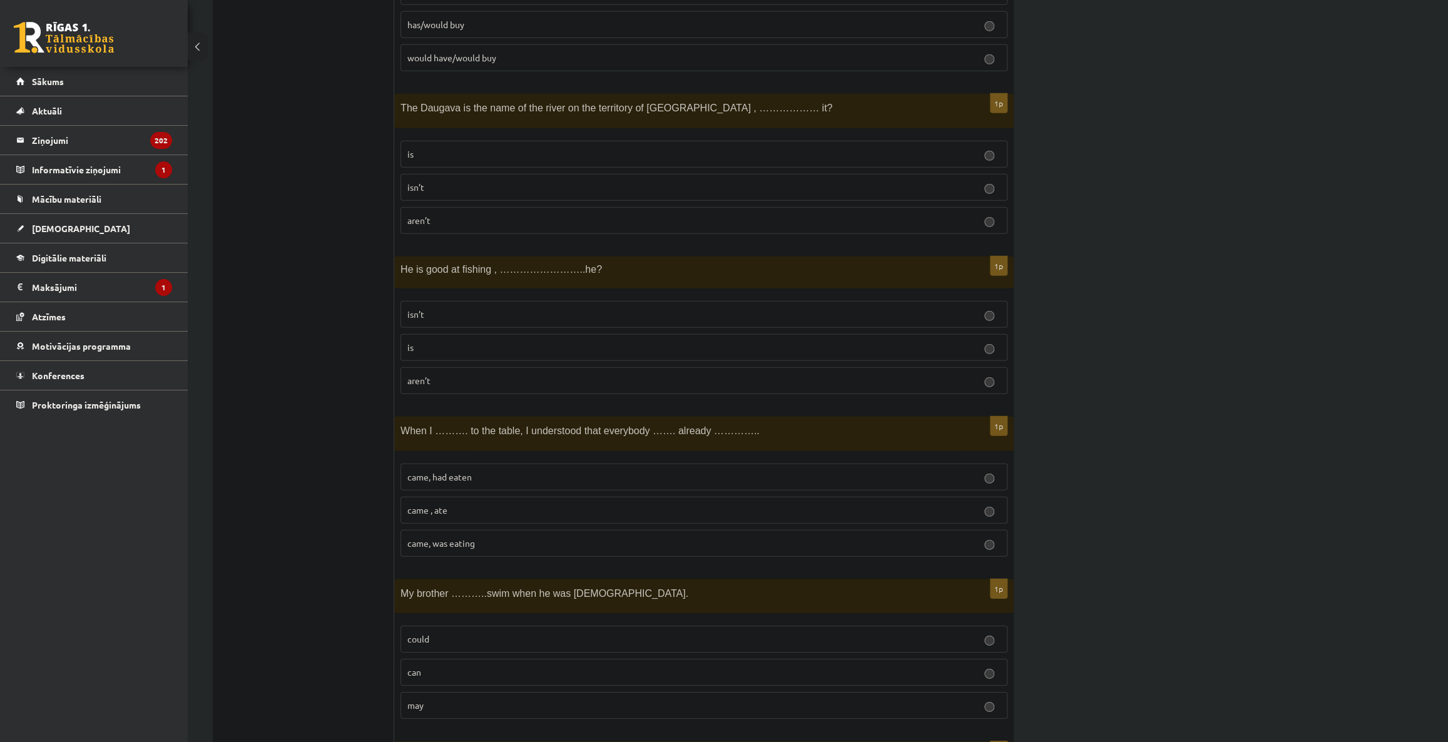
click at [669, 341] on p "is" at bounding box center [703, 347] width 593 height 13
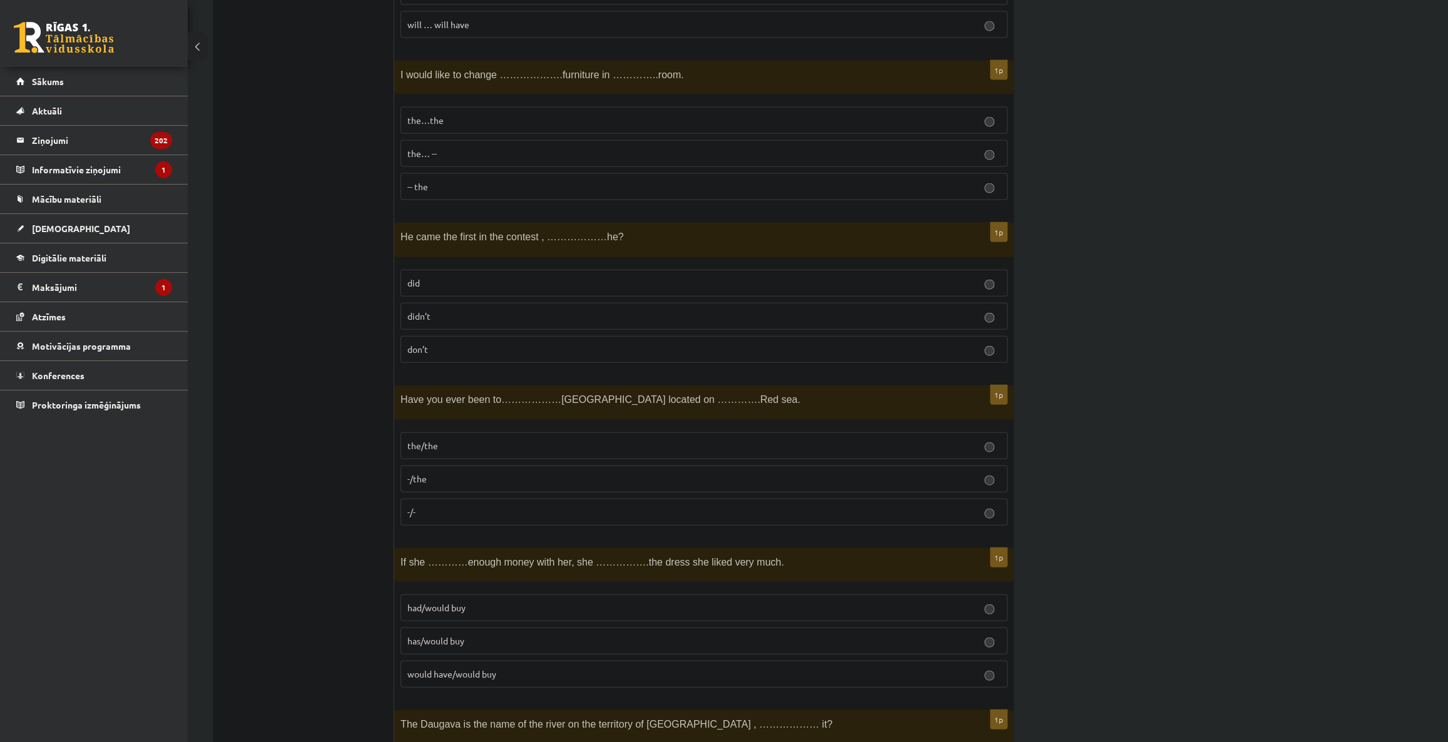
scroll to position [2274, 0]
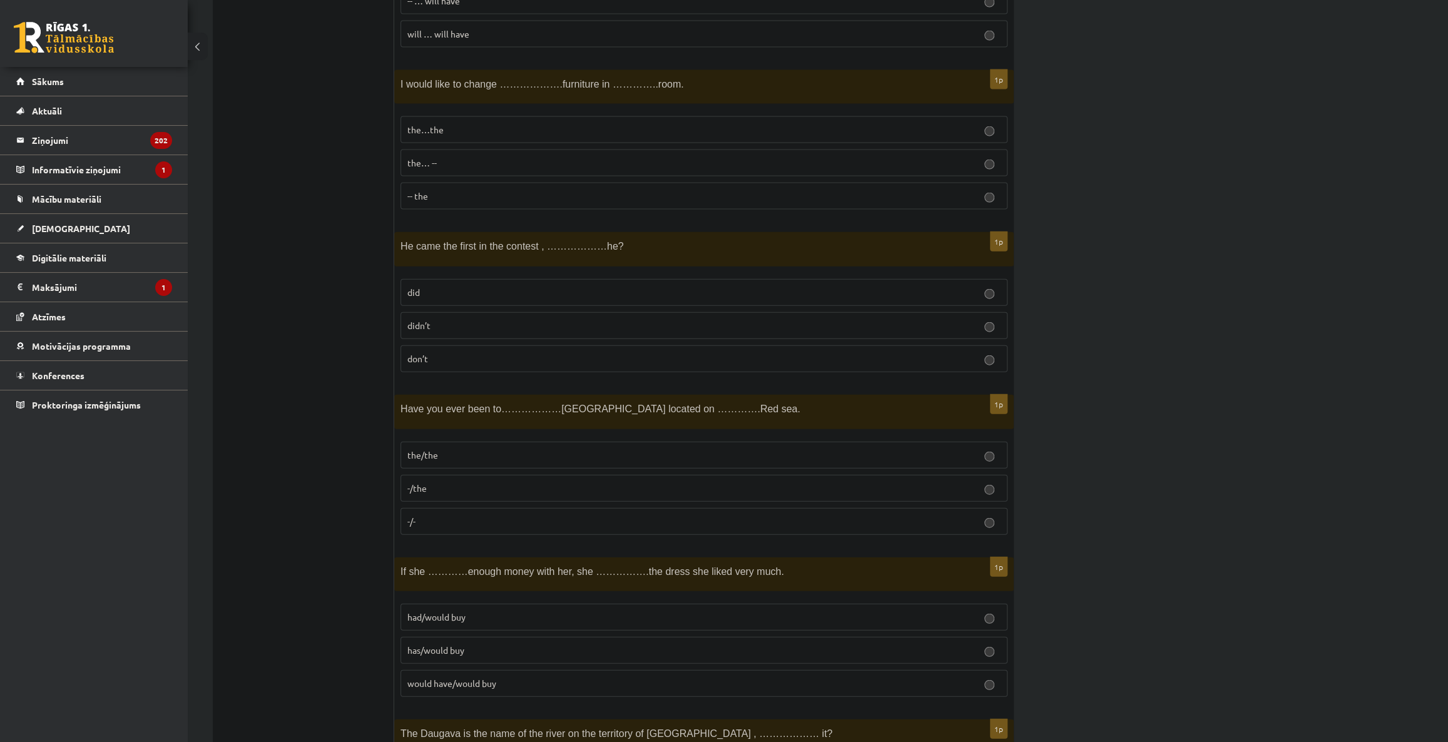
click at [584, 150] on label "the… --" at bounding box center [703, 163] width 607 height 27
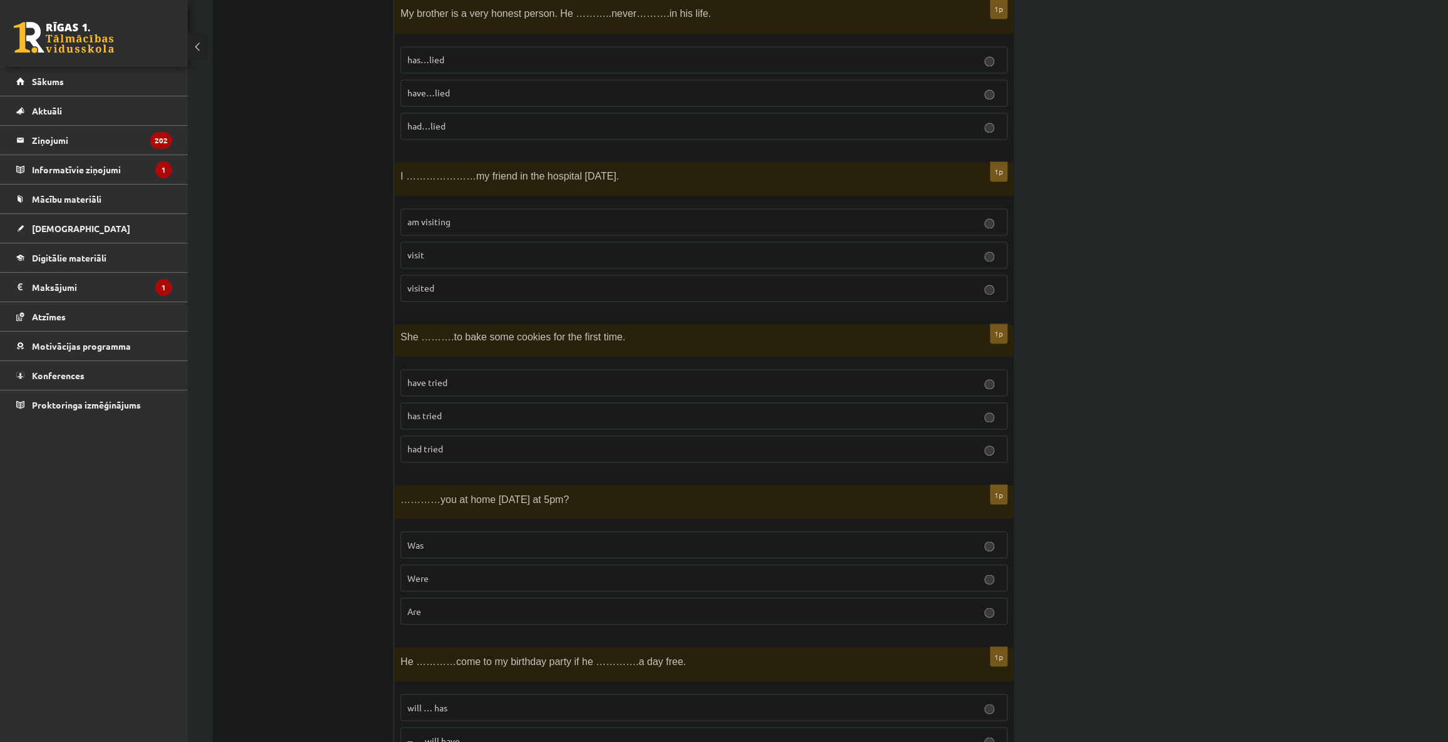
click at [691, 288] on p "visited" at bounding box center [703, 287] width 593 height 13
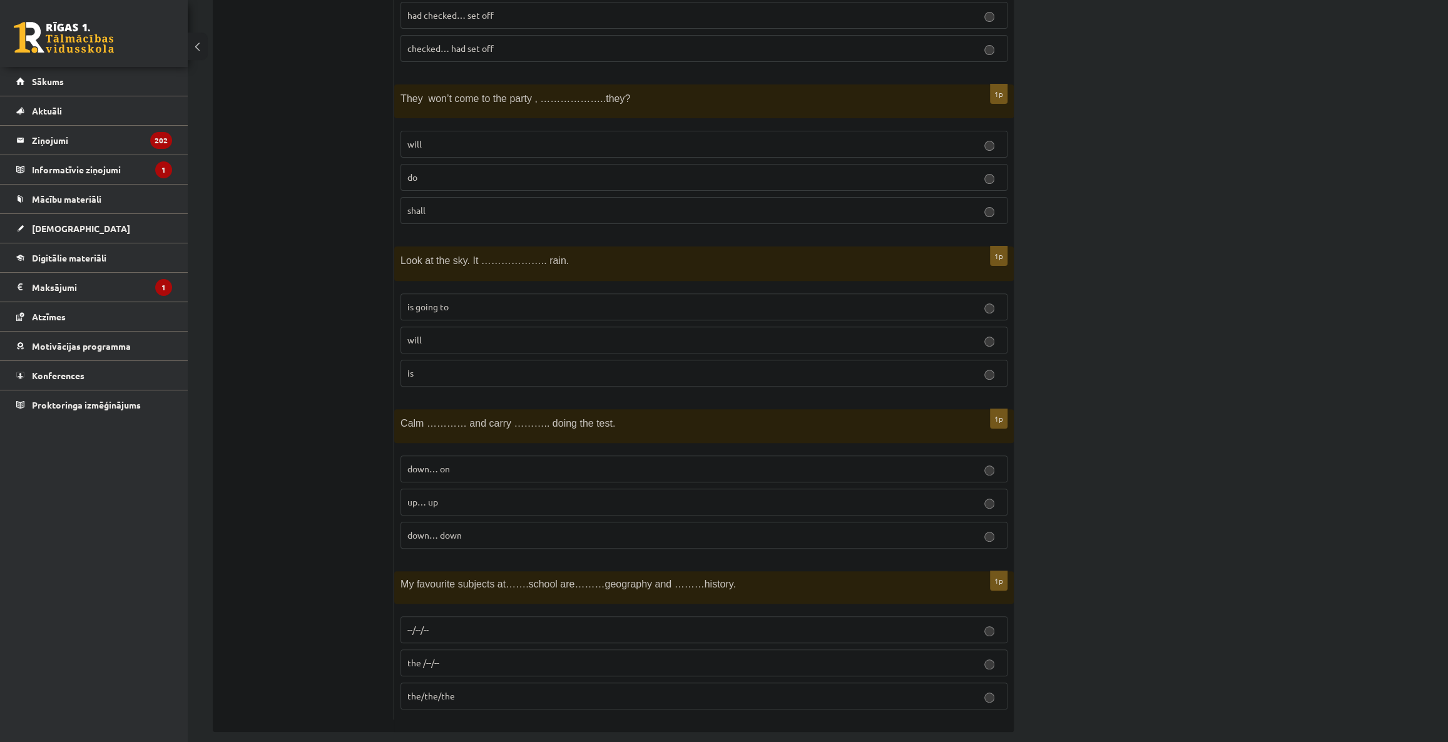
scroll to position [4207, 0]
click at [581, 136] on p "will" at bounding box center [703, 142] width 593 height 13
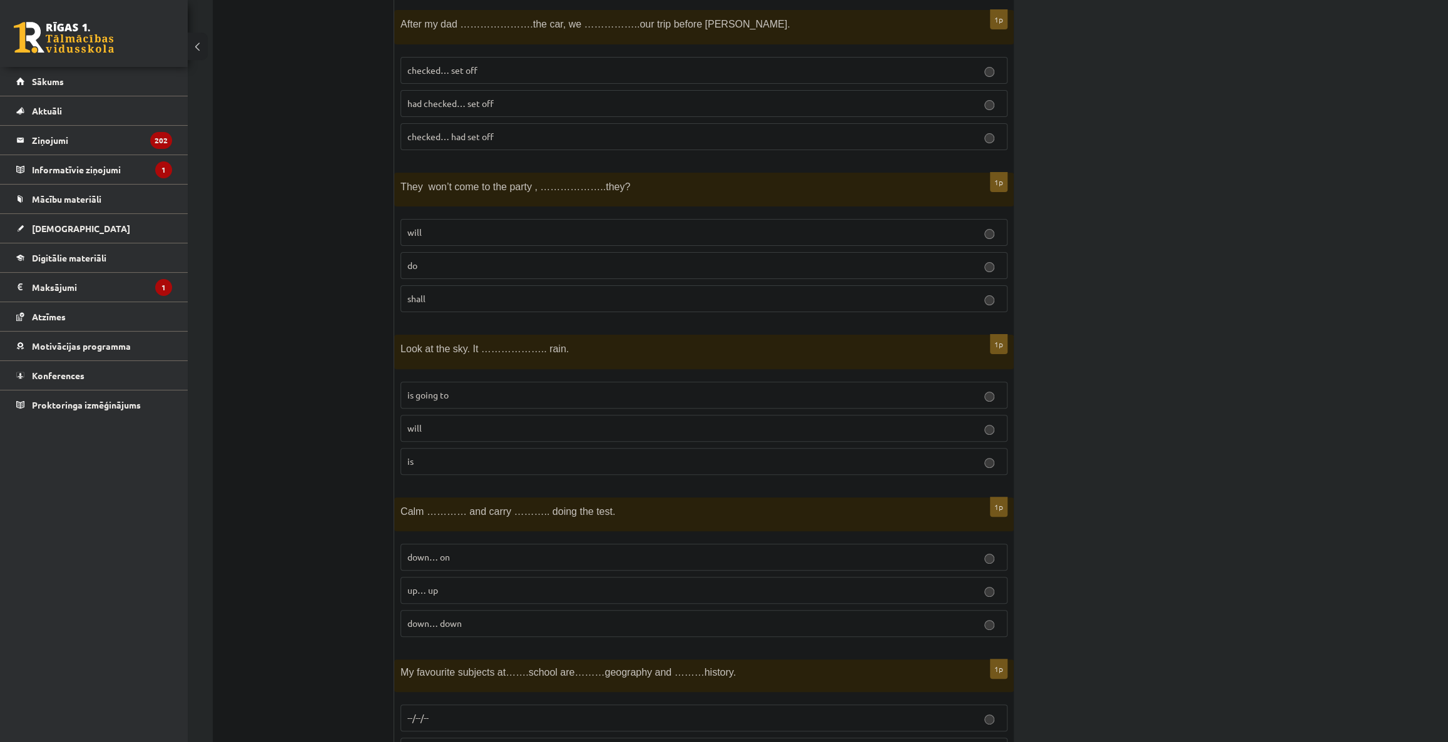
scroll to position [4150, 0]
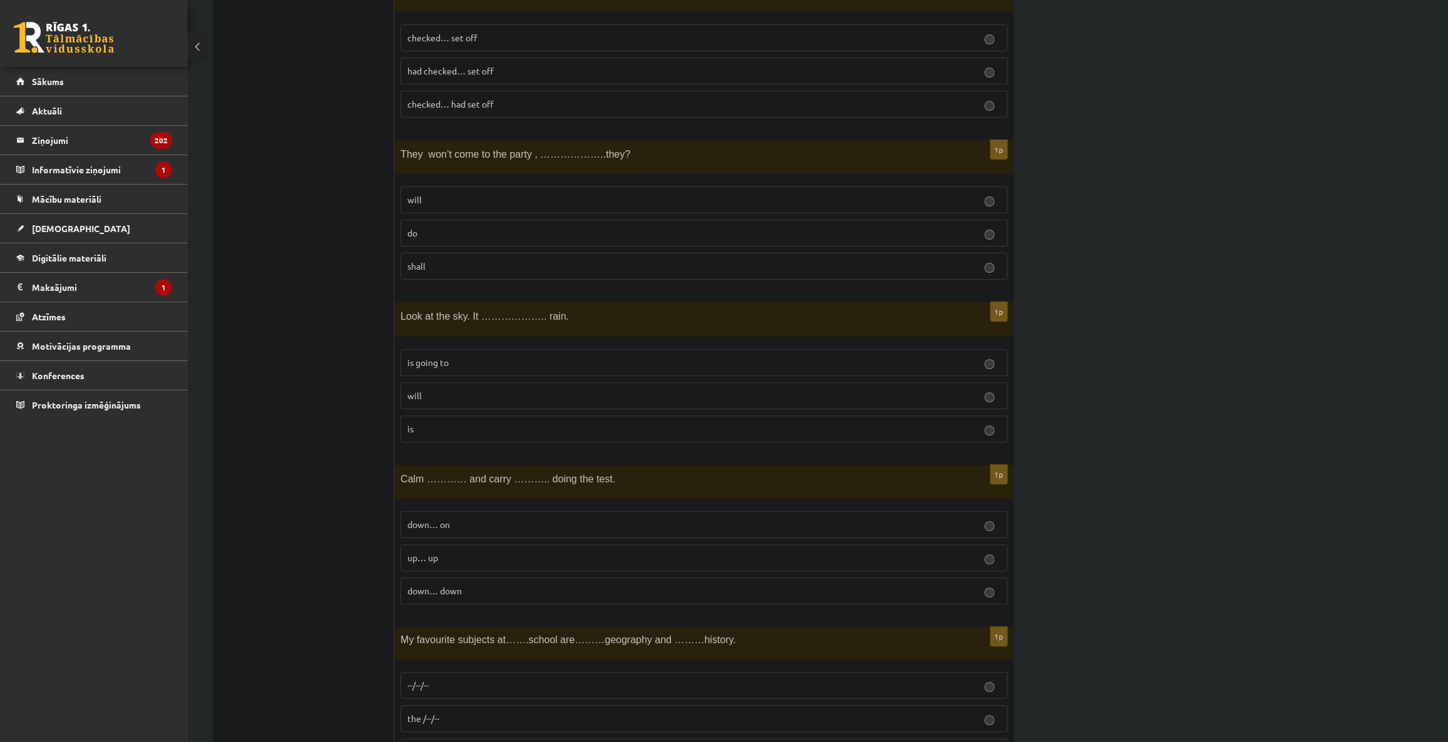
click at [501, 356] on p "is going to" at bounding box center [703, 362] width 593 height 13
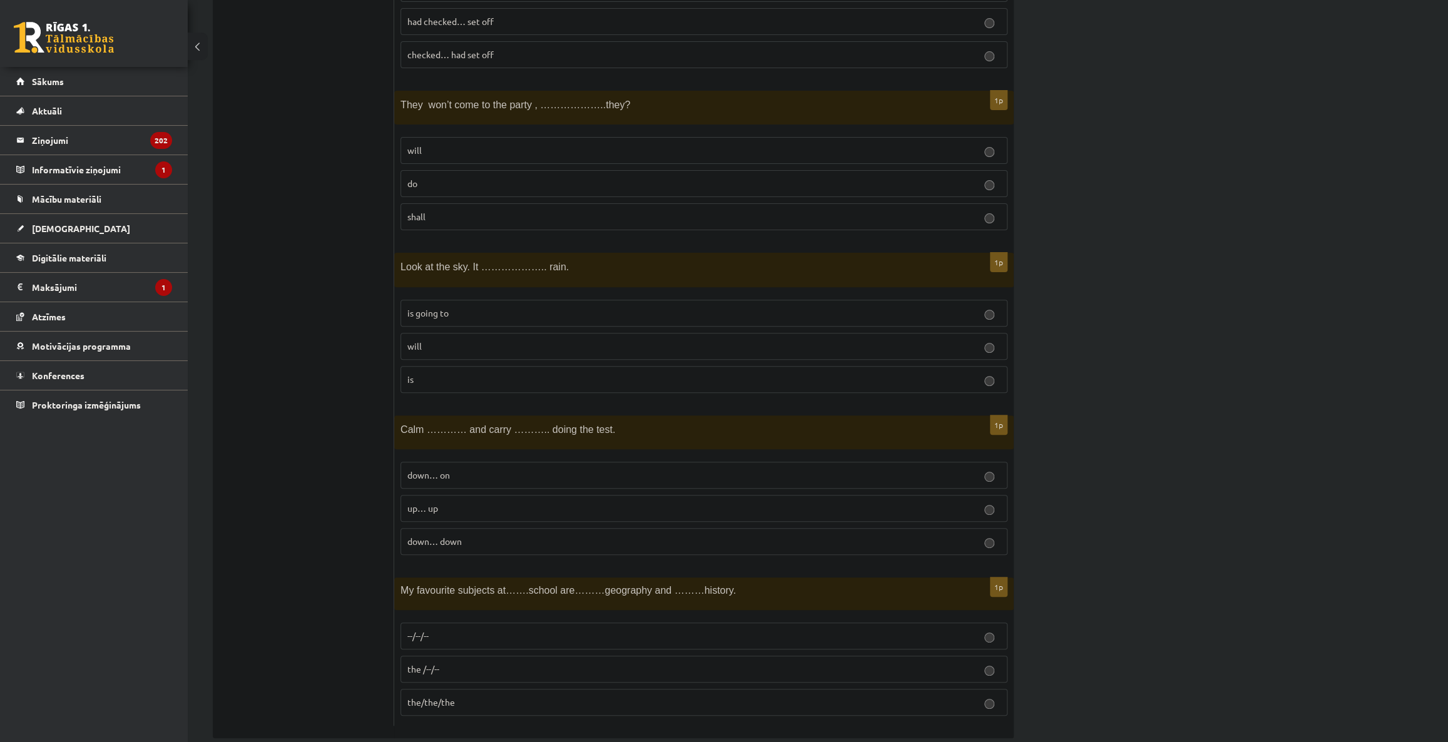
scroll to position [4207, 0]
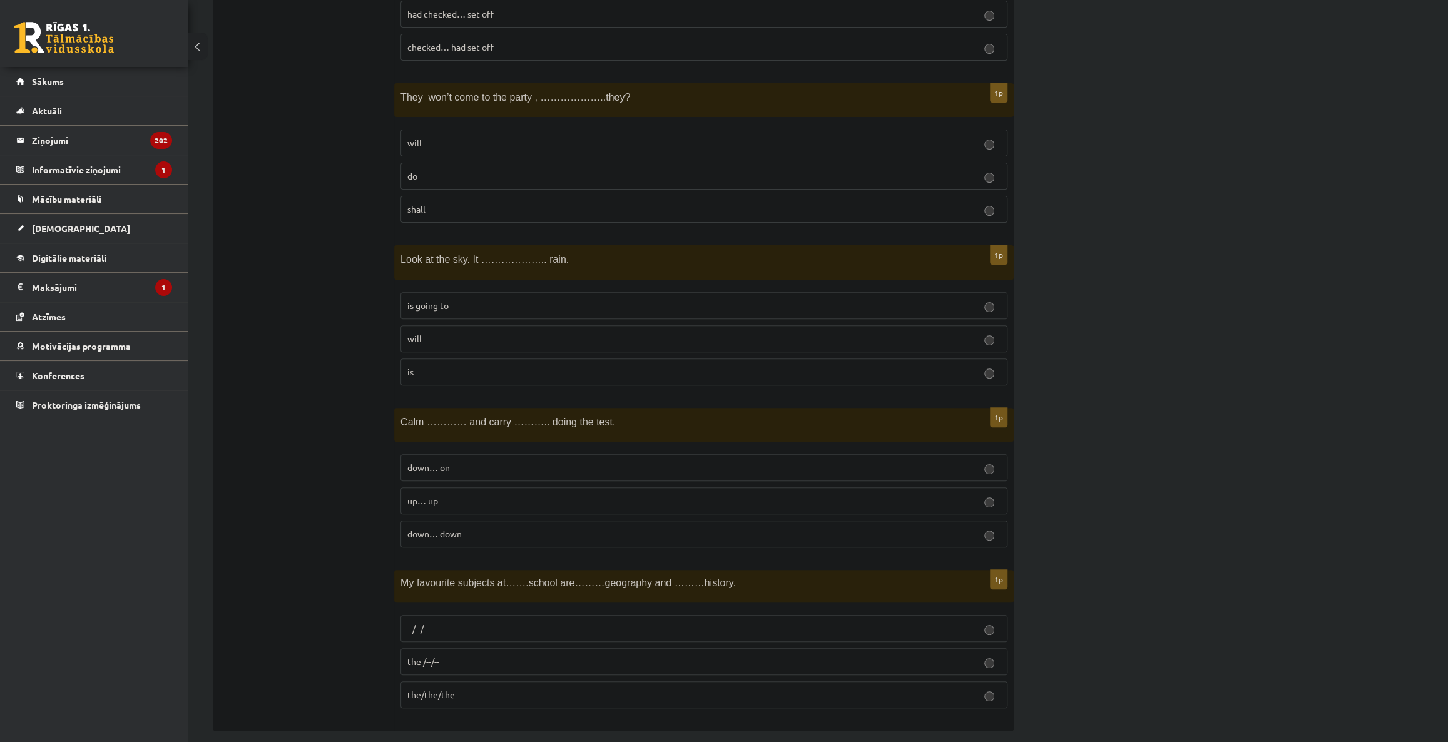
drag, startPoint x: 482, startPoint y: 490, endPoint x: 474, endPoint y: 548, distance: 58.1
click at [482, 494] on p "up… up" at bounding box center [703, 500] width 593 height 13
click at [447, 622] on p "--/--/--" at bounding box center [703, 628] width 593 height 13
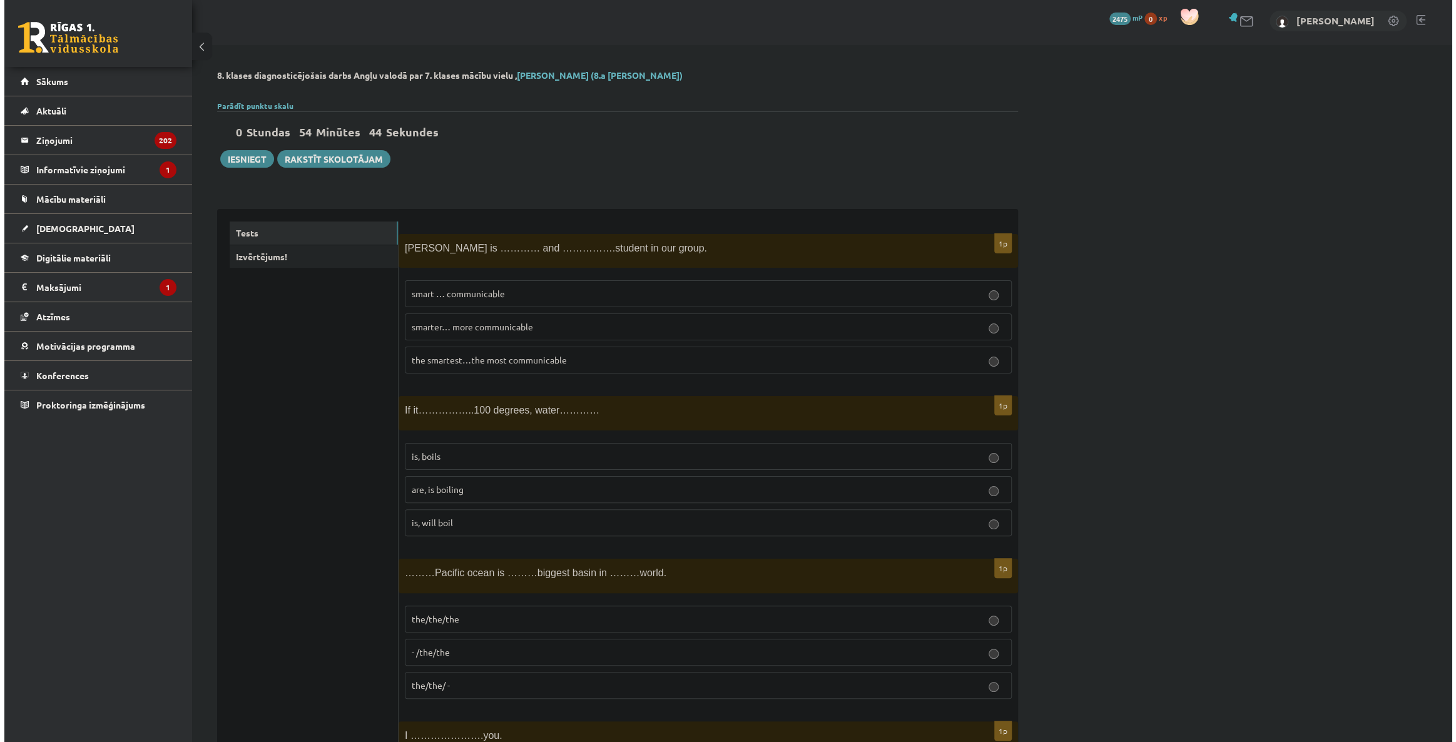
scroll to position [0, 0]
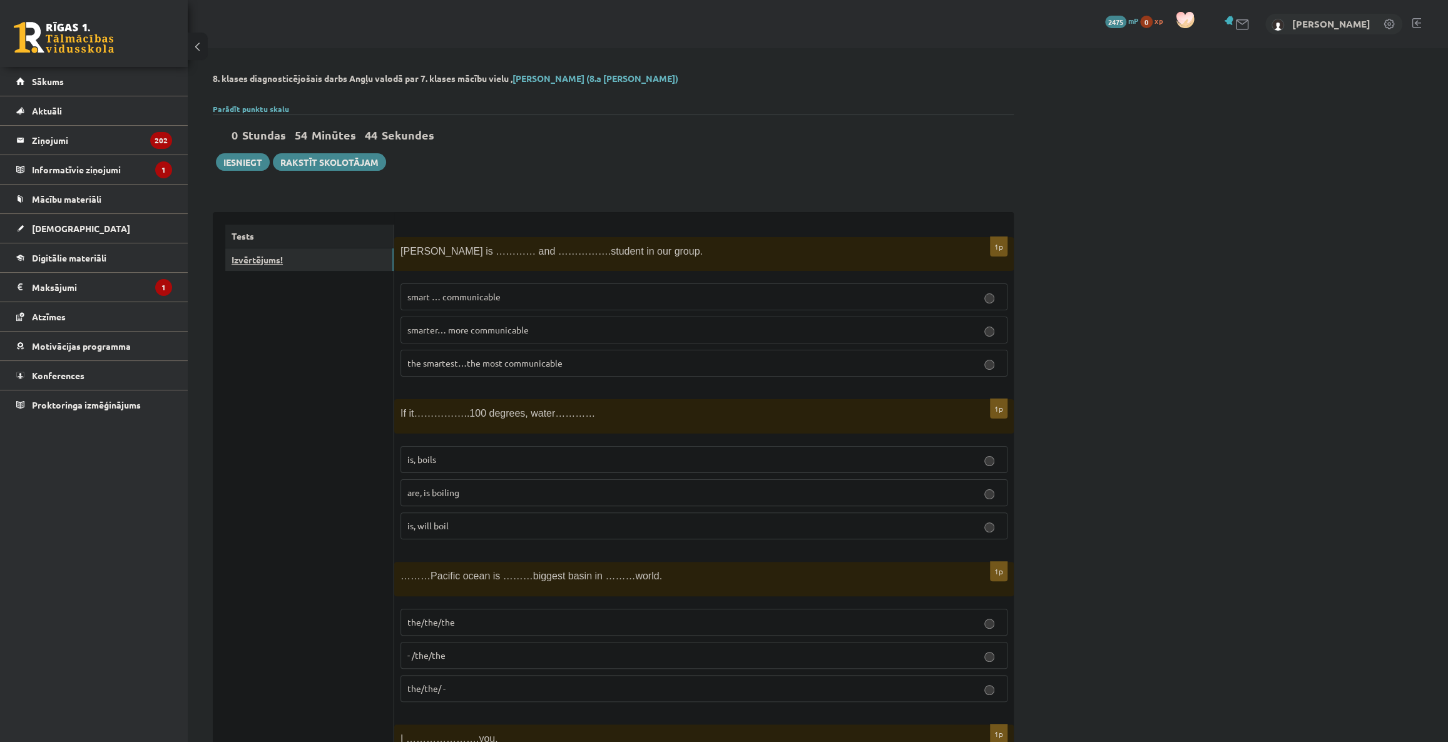
click at [299, 266] on link "Izvērtējums!" at bounding box center [309, 259] width 168 height 23
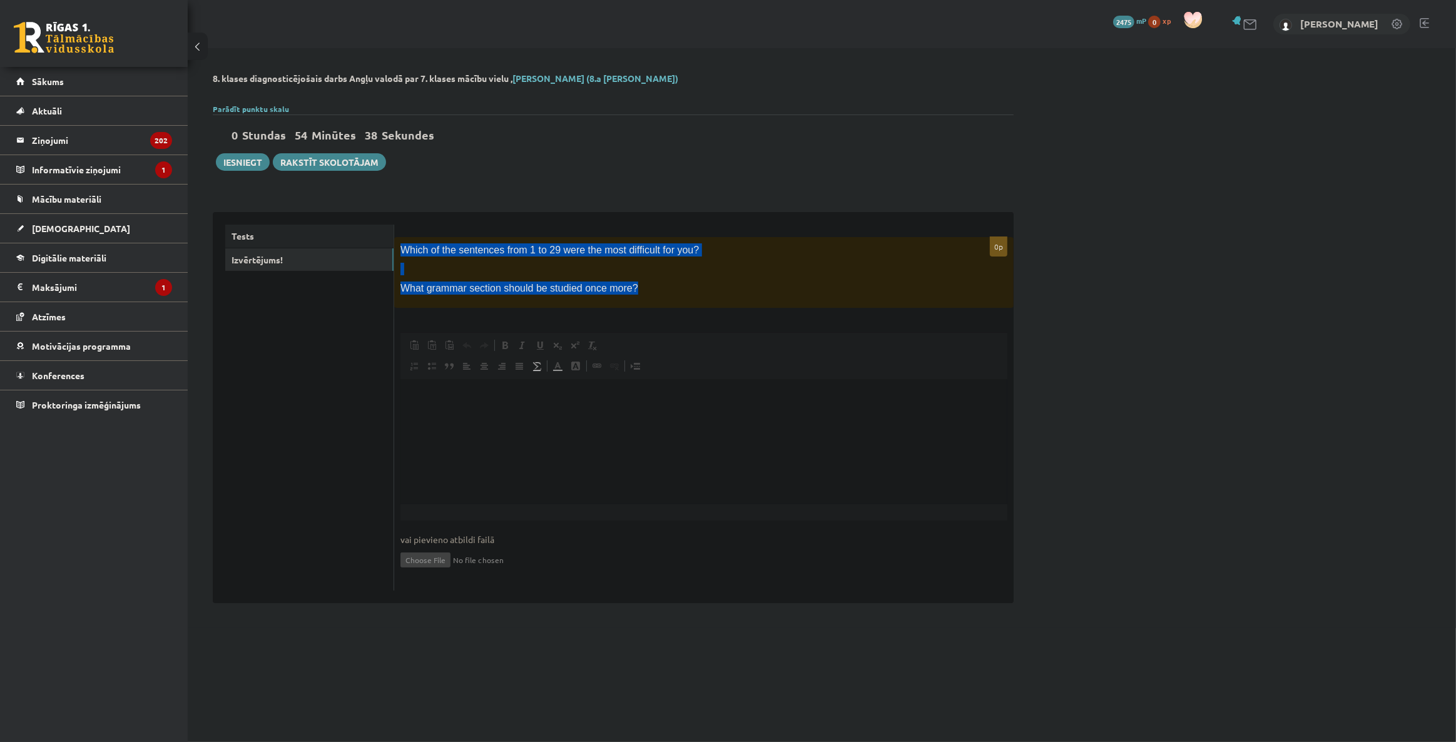
drag, startPoint x: 402, startPoint y: 248, endPoint x: 617, endPoint y: 288, distance: 219.0
click at [617, 288] on div "Which of the sentences from 1 to 29 were the most difficult for you? What gramm…" at bounding box center [703, 272] width 619 height 71
click at [609, 295] on div at bounding box center [609, 295] width 0 height 0
click at [826, 263] on p at bounding box center [672, 269] width 544 height 13
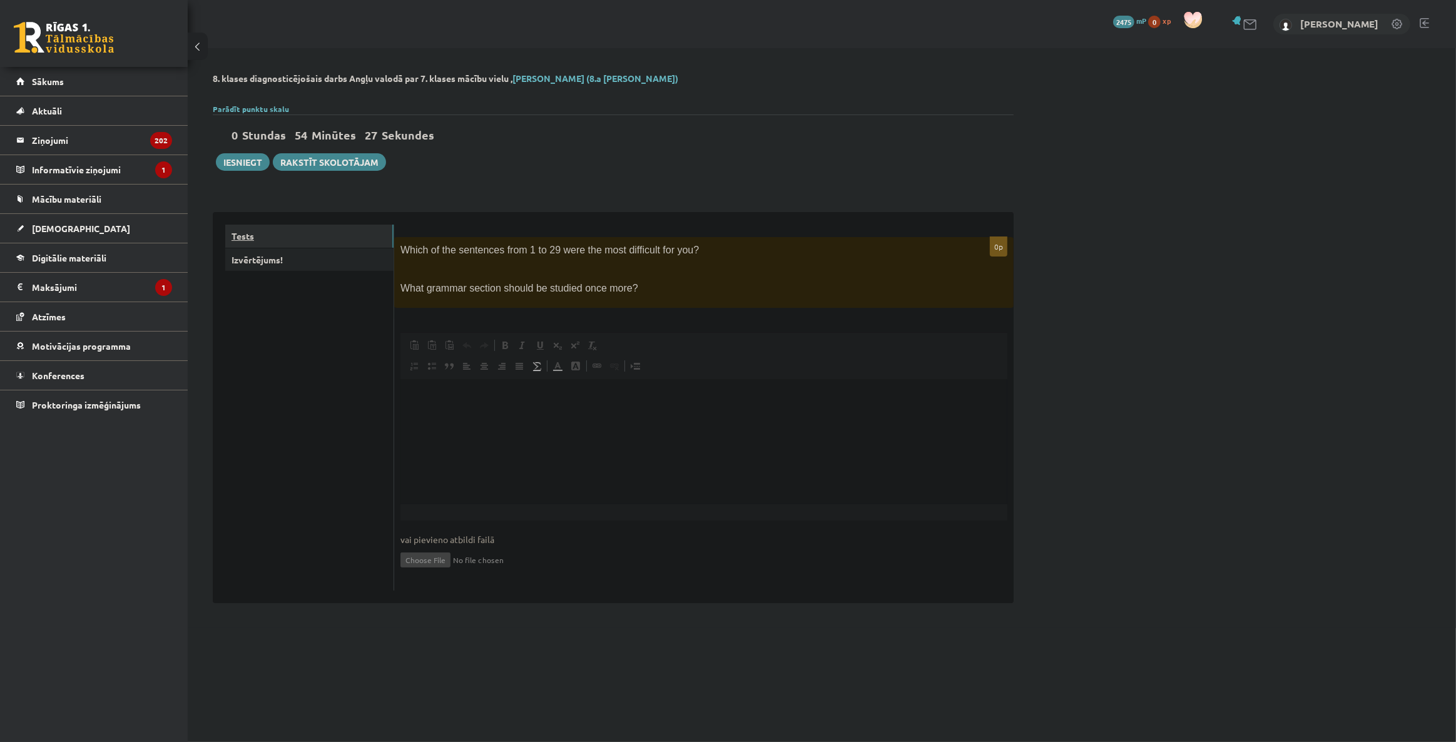
click at [298, 236] on link "Tests" at bounding box center [309, 236] width 168 height 23
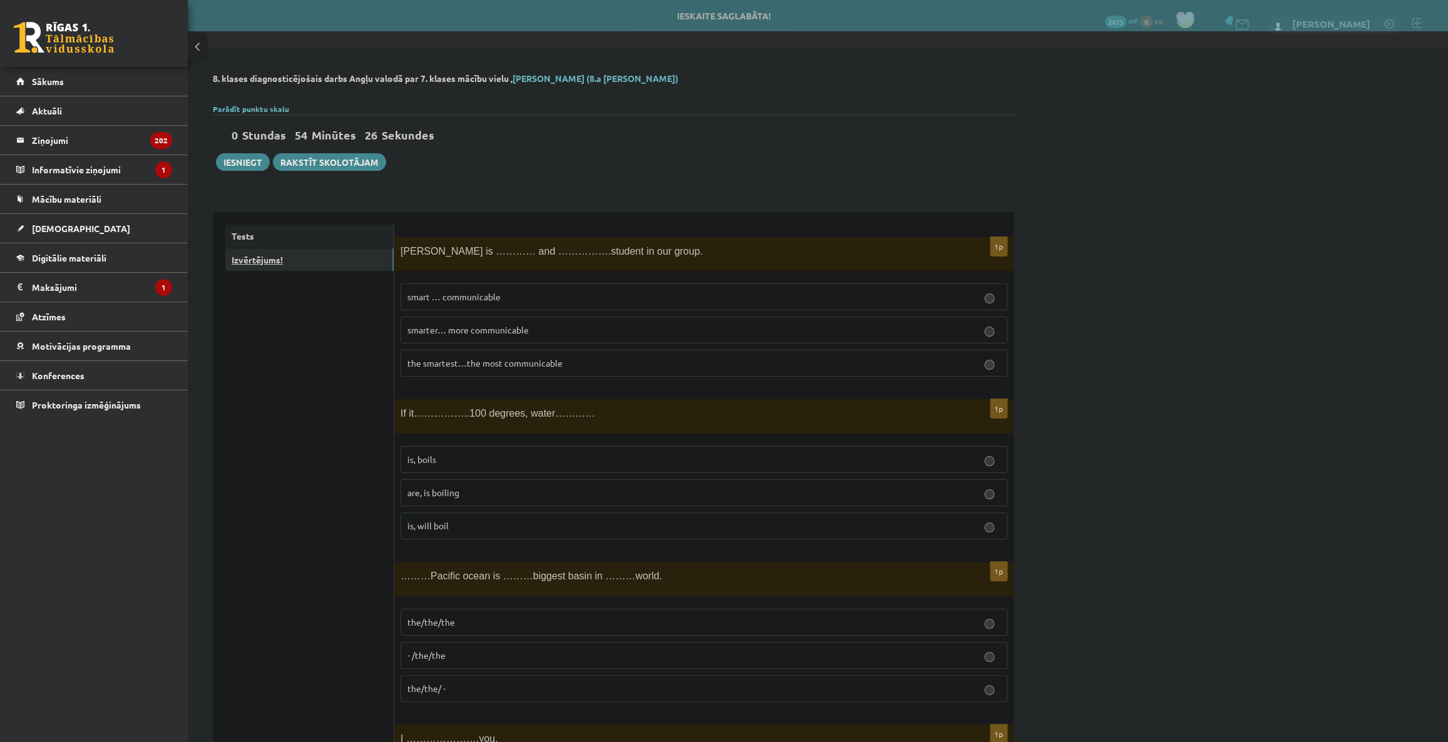
click at [312, 262] on link "Izvērtējums!" at bounding box center [309, 259] width 168 height 23
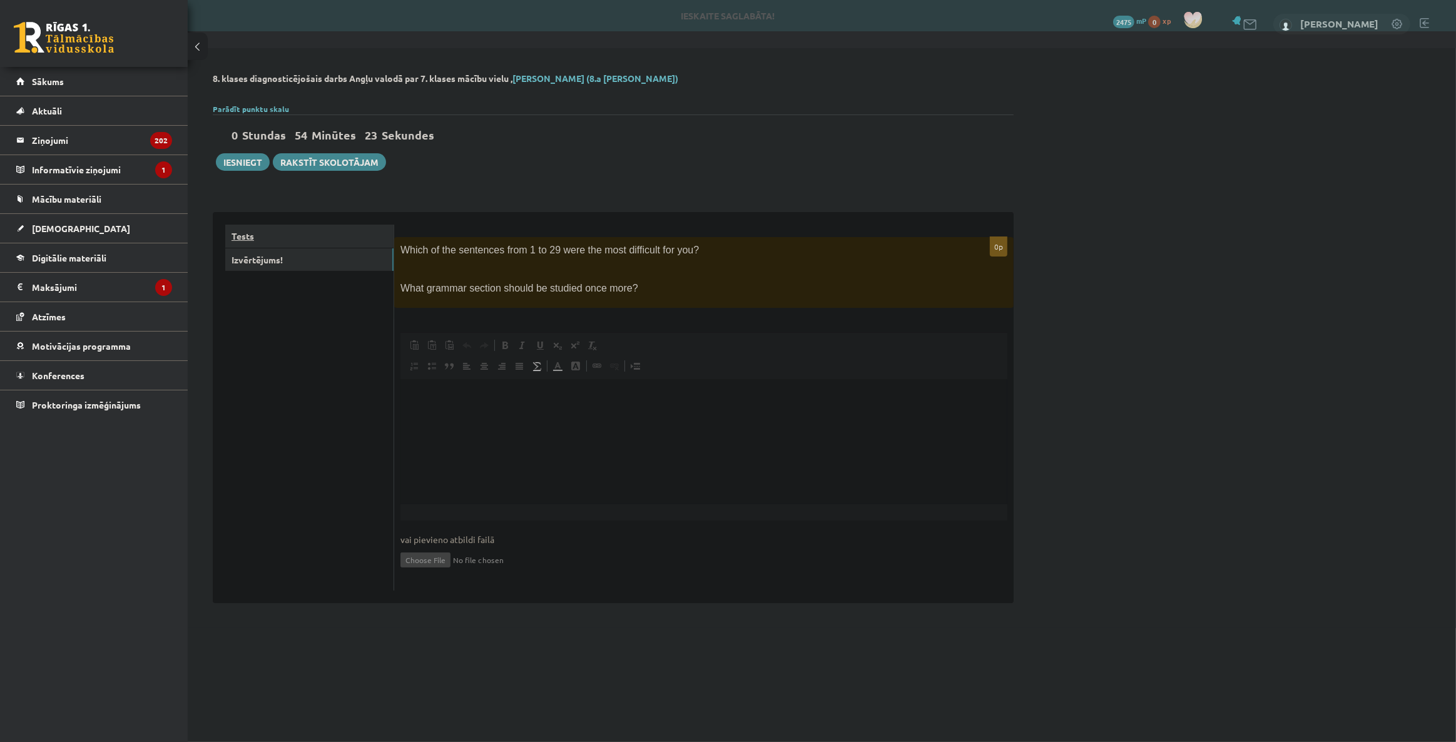
click at [337, 241] on link "Tests" at bounding box center [309, 236] width 168 height 23
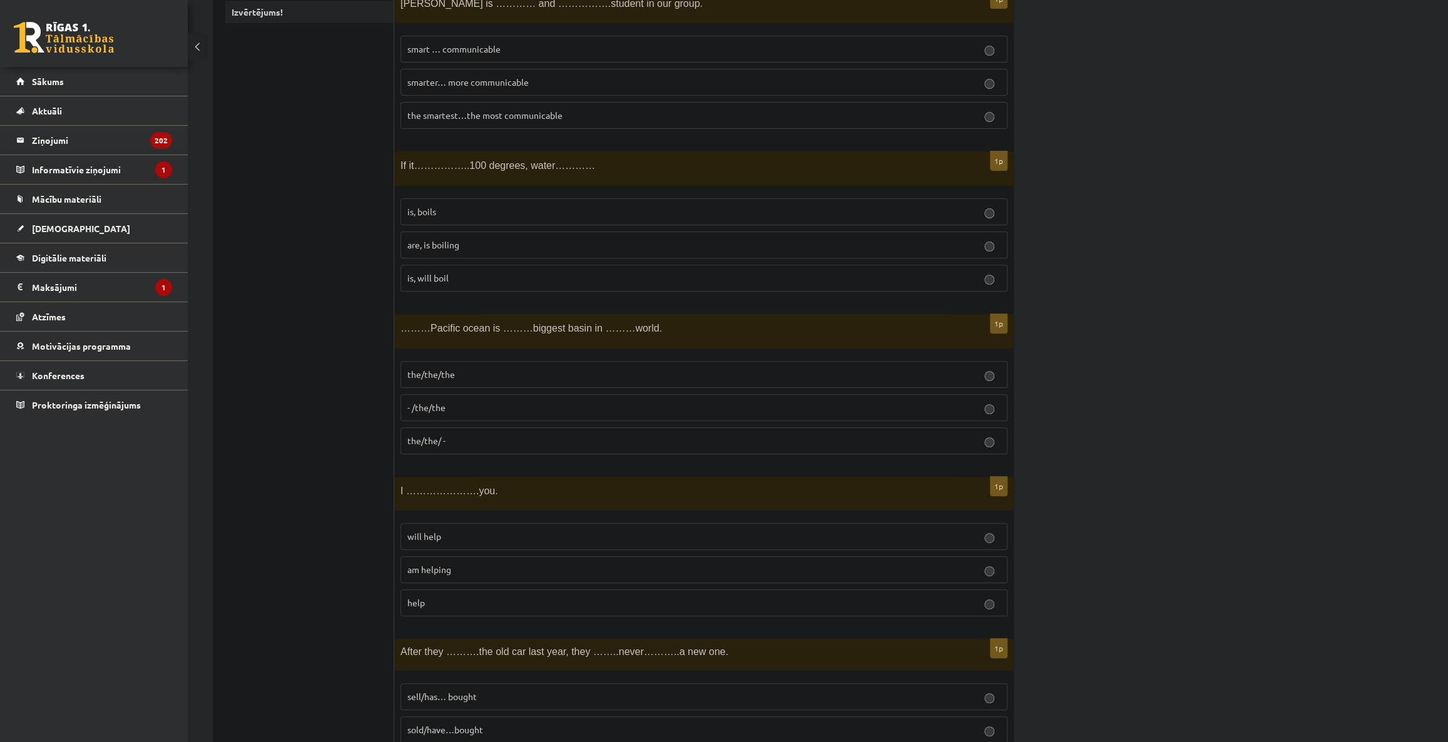
scroll to position [227, 0]
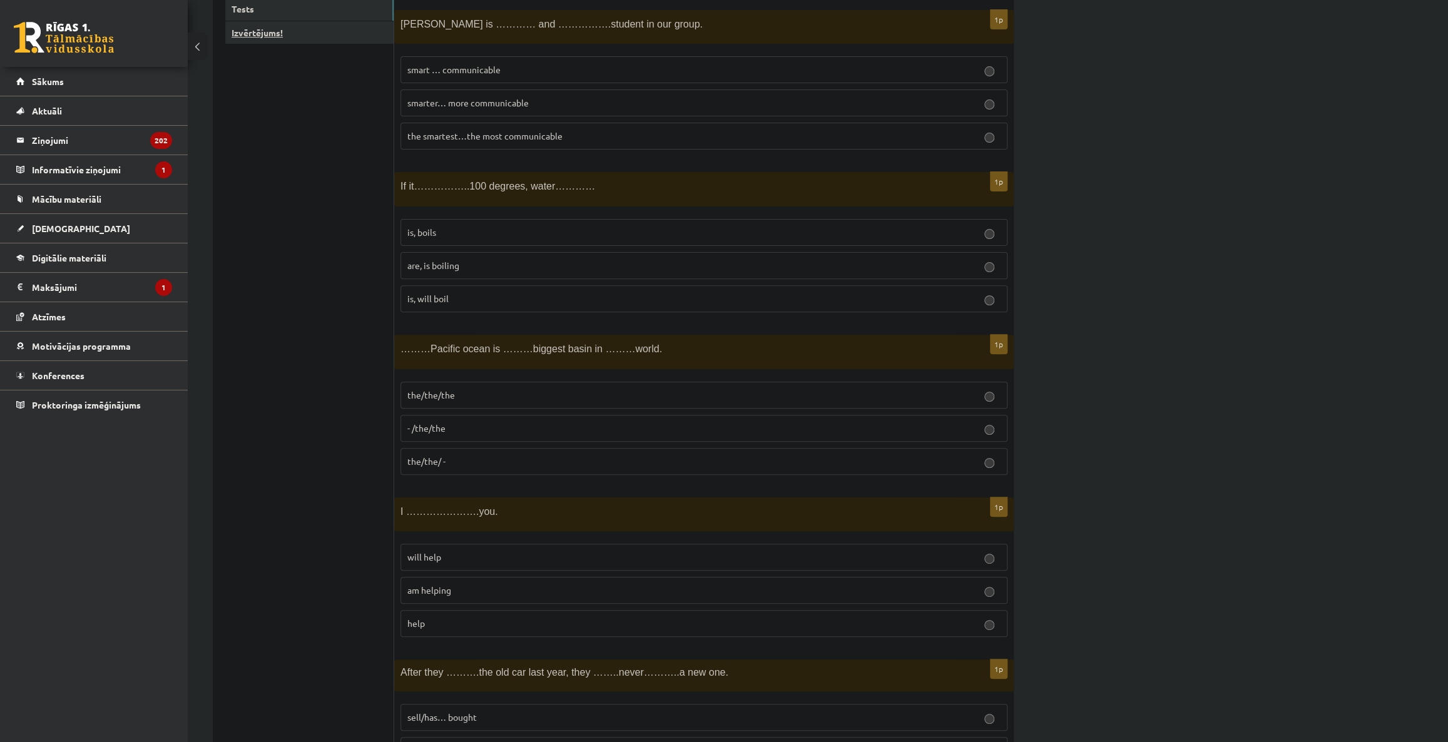
click at [280, 25] on link "Izvērtējums!" at bounding box center [309, 32] width 168 height 23
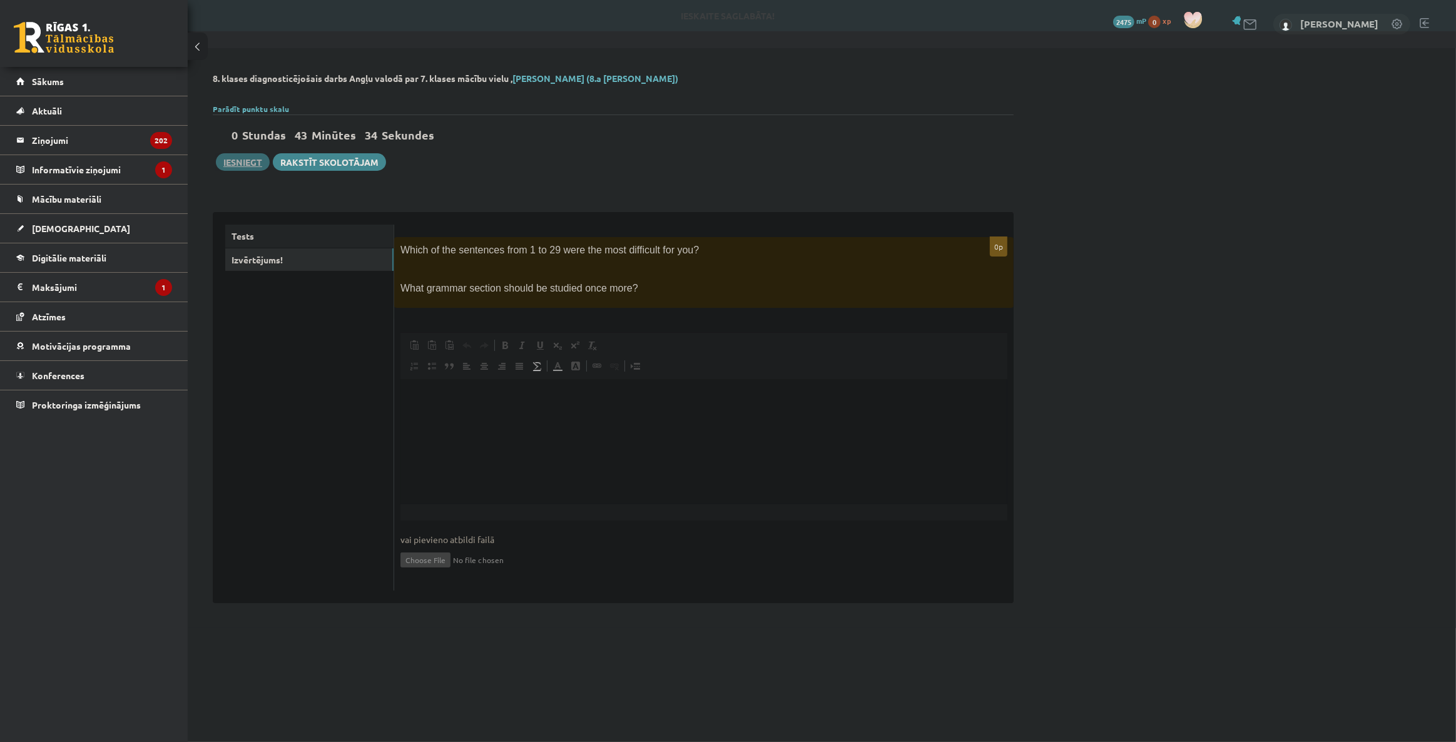
scroll to position [0, 0]
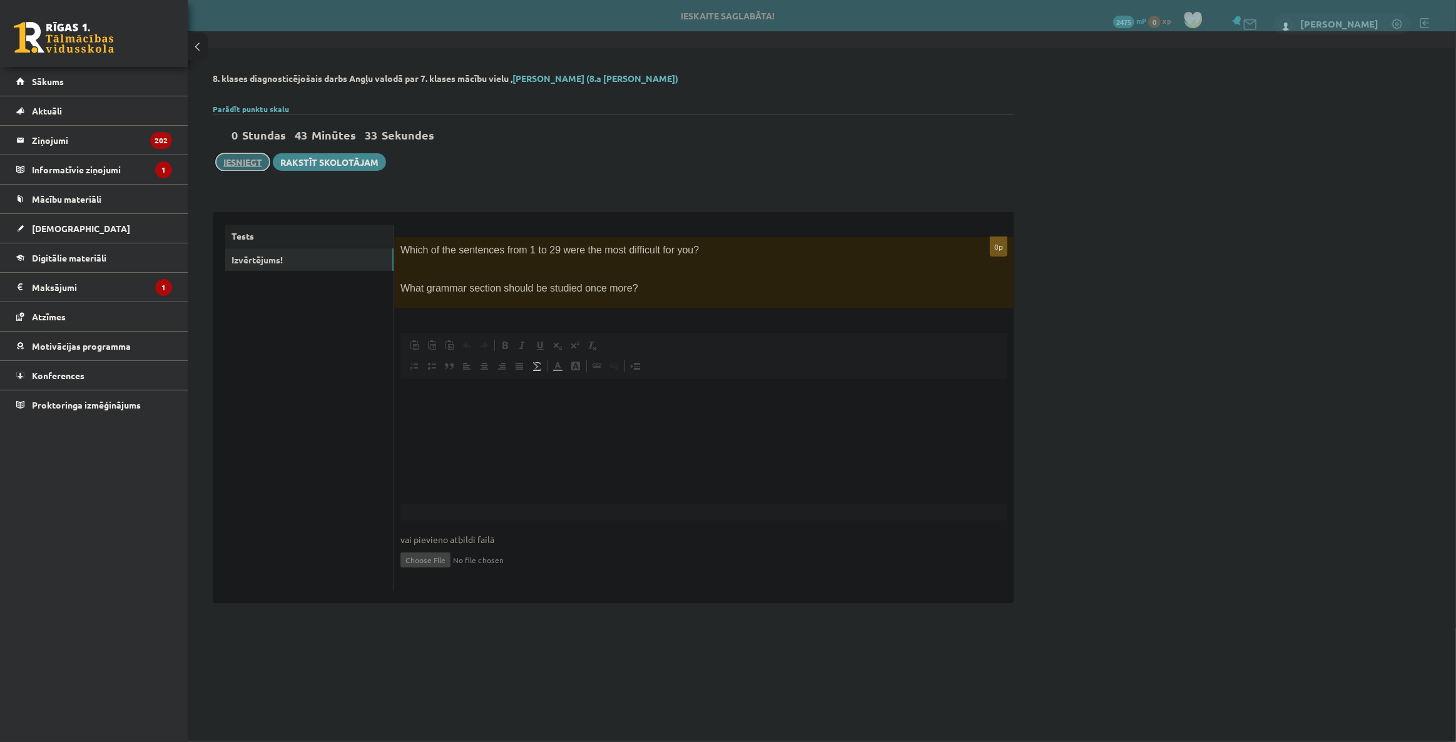
click at [248, 160] on button "Iesniegt" at bounding box center [243, 162] width 54 height 18
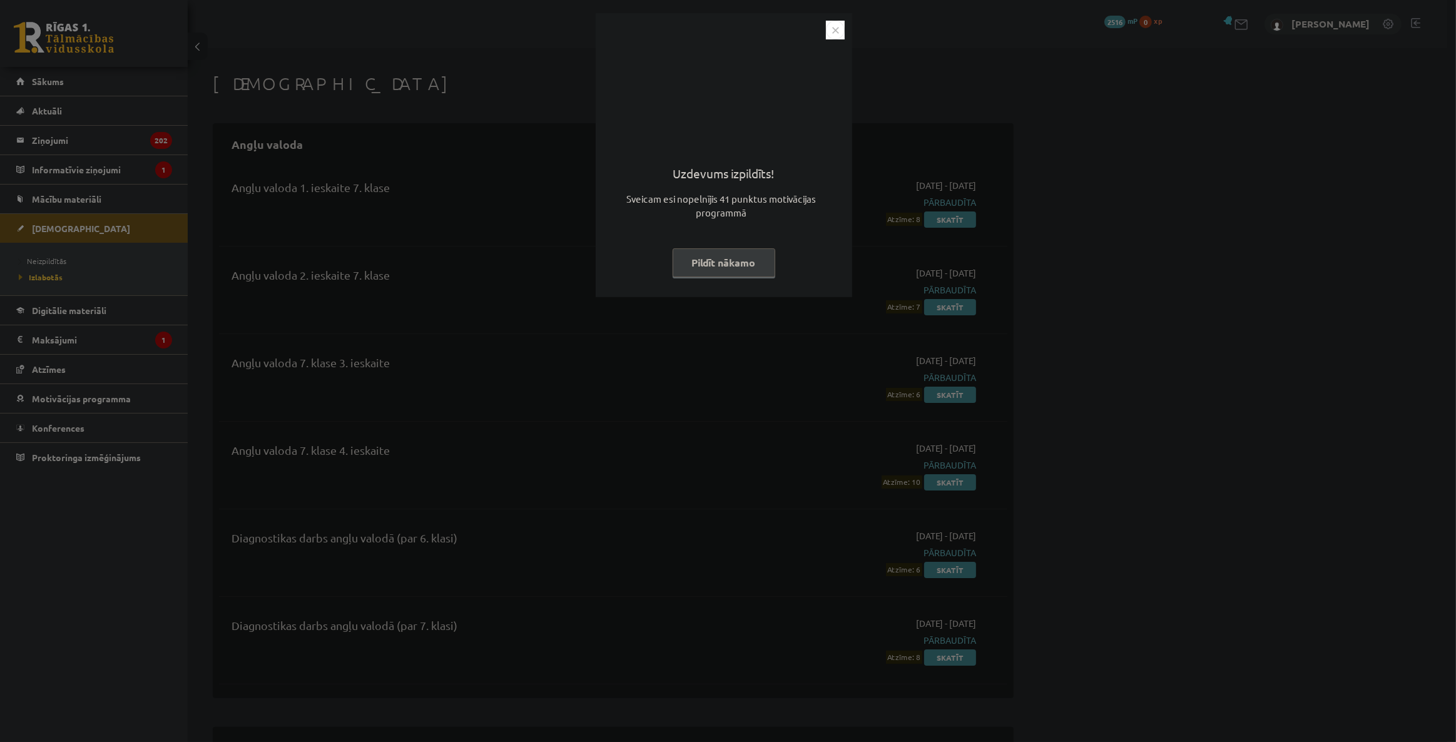
click at [832, 29] on img "Close" at bounding box center [835, 30] width 19 height 19
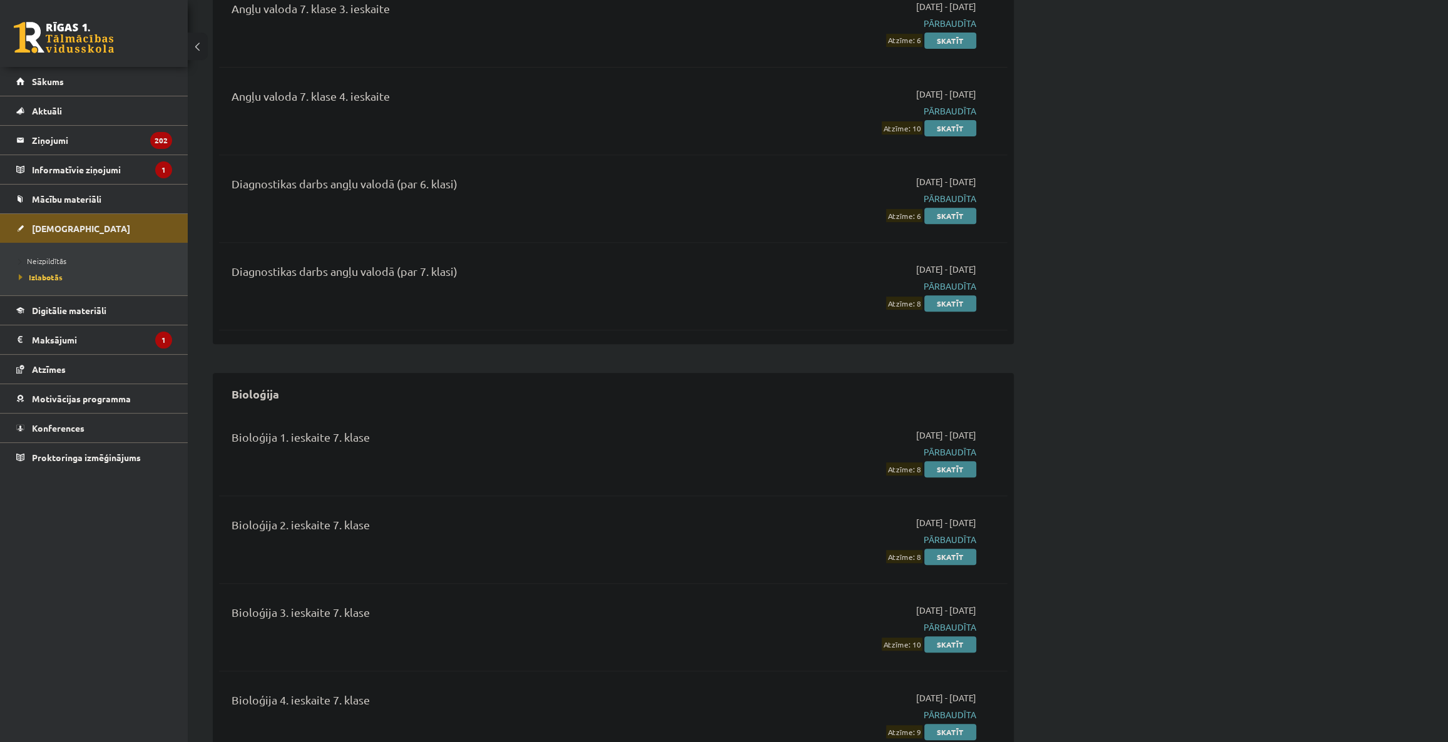
scroll to position [284, 0]
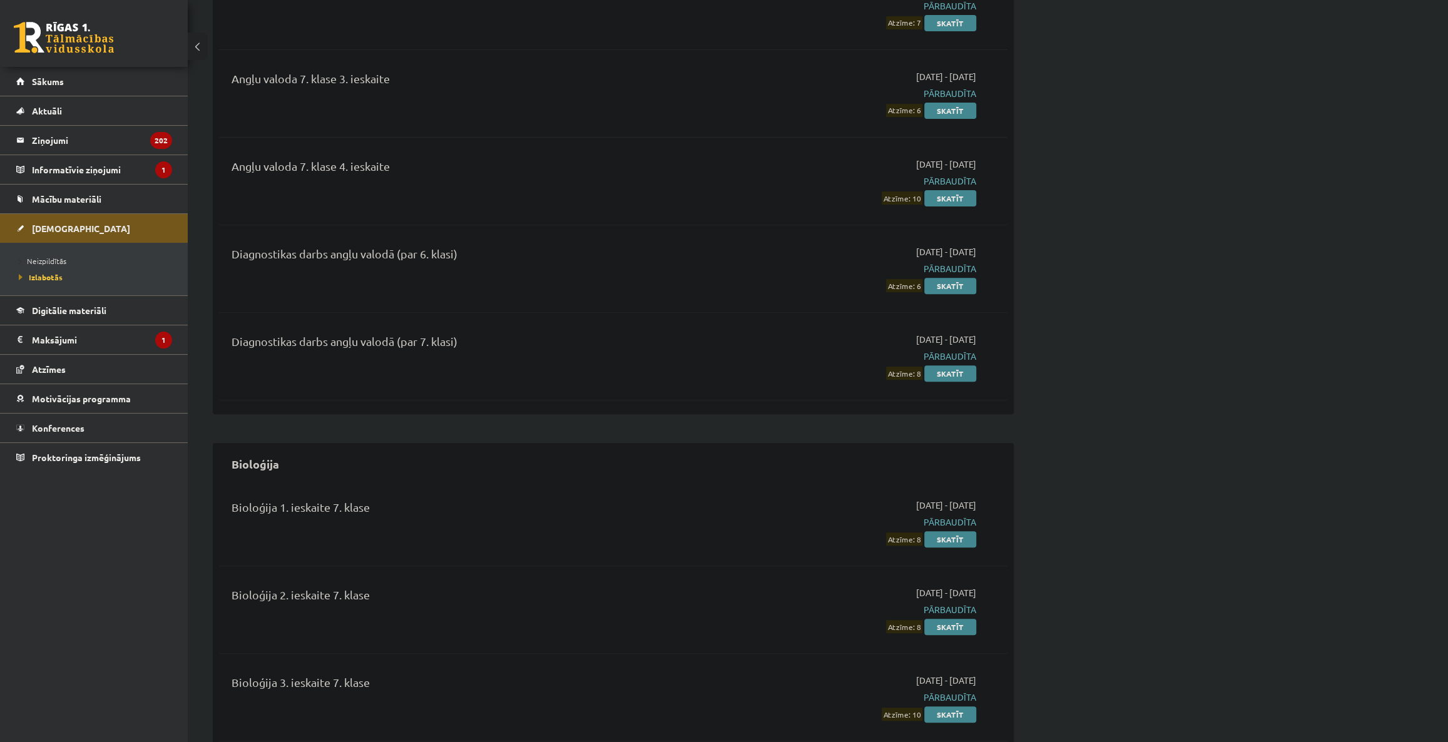
drag, startPoint x: 642, startPoint y: 689, endPoint x: 637, endPoint y: 761, distance: 72.1
